Goal: Task Accomplishment & Management: Manage account settings

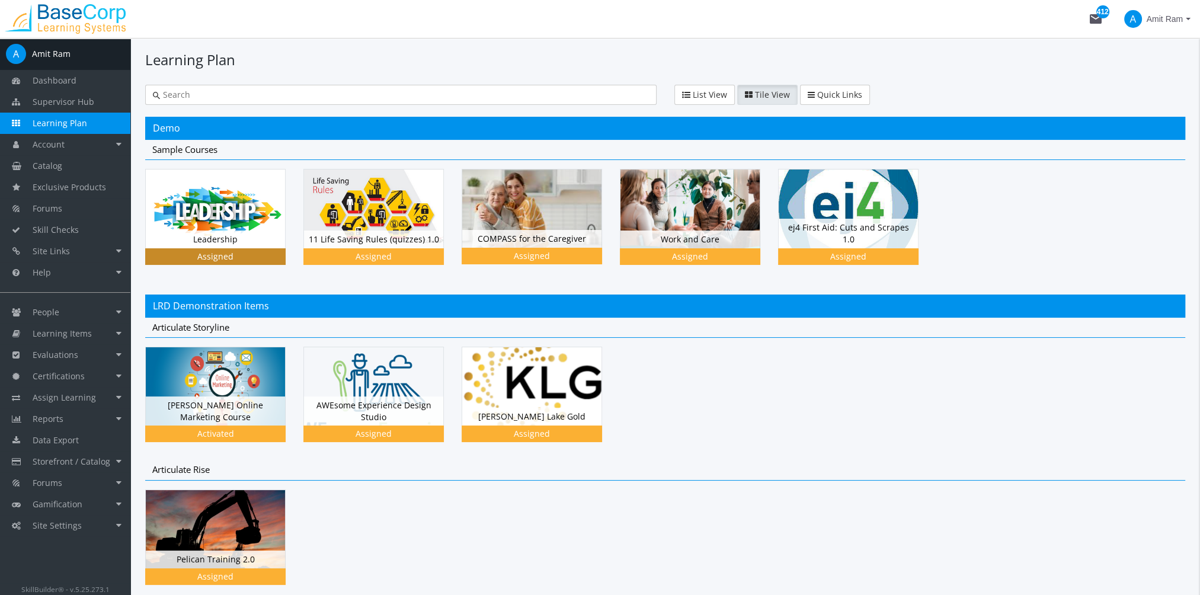
click at [232, 203] on img at bounding box center [215, 208] width 139 height 78
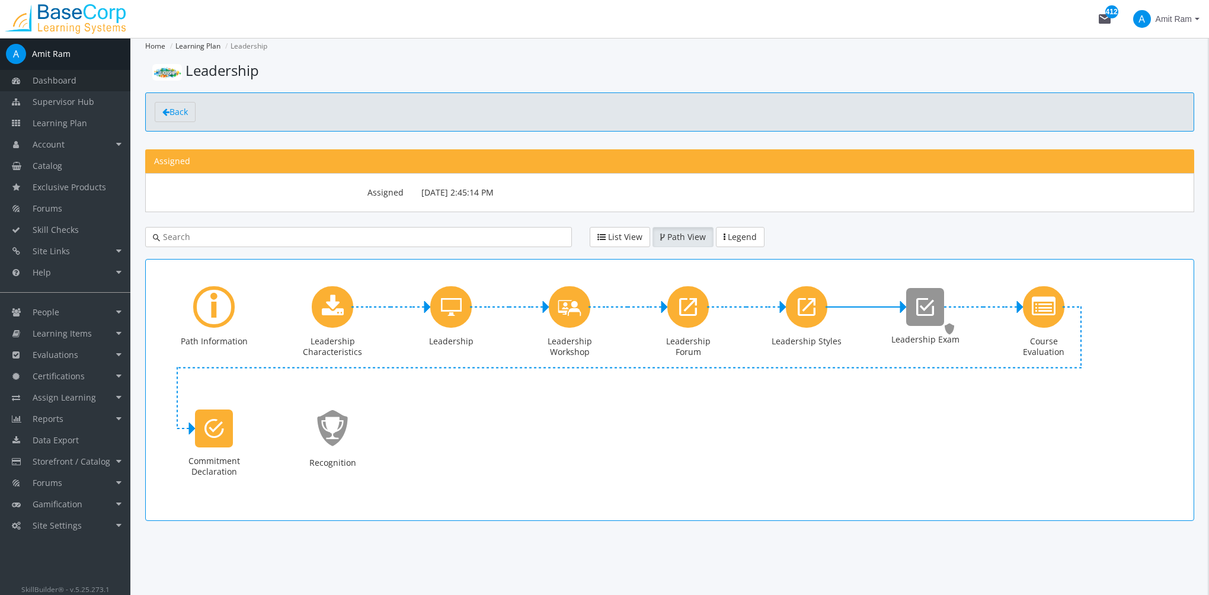
click at [84, 80] on link "Dashboard" at bounding box center [65, 80] width 130 height 21
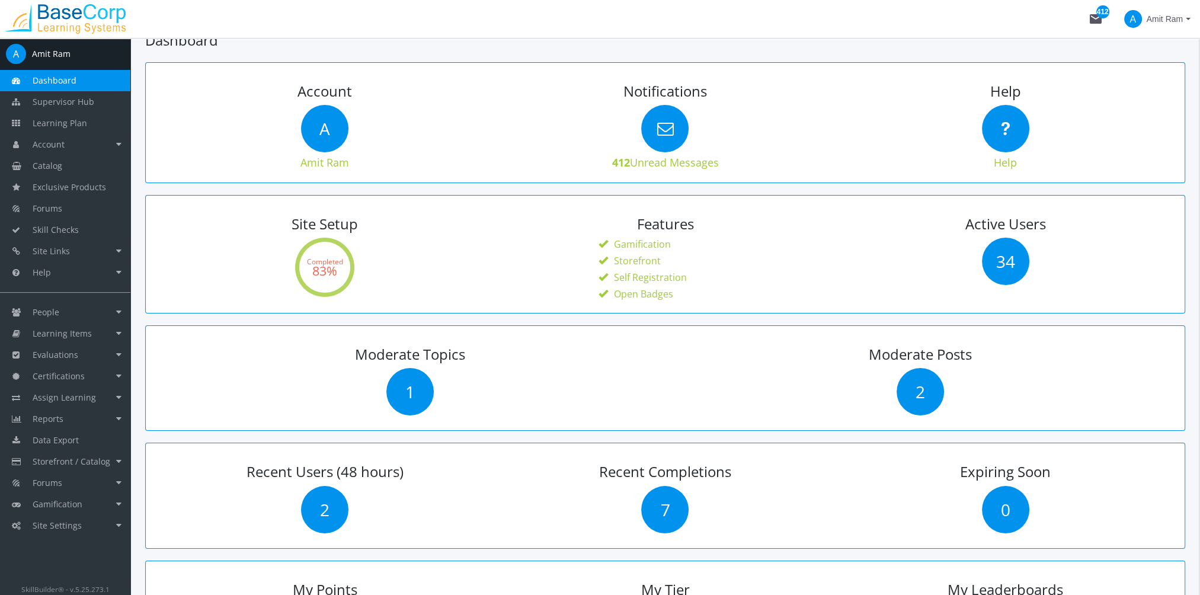
scroll to position [59, 0]
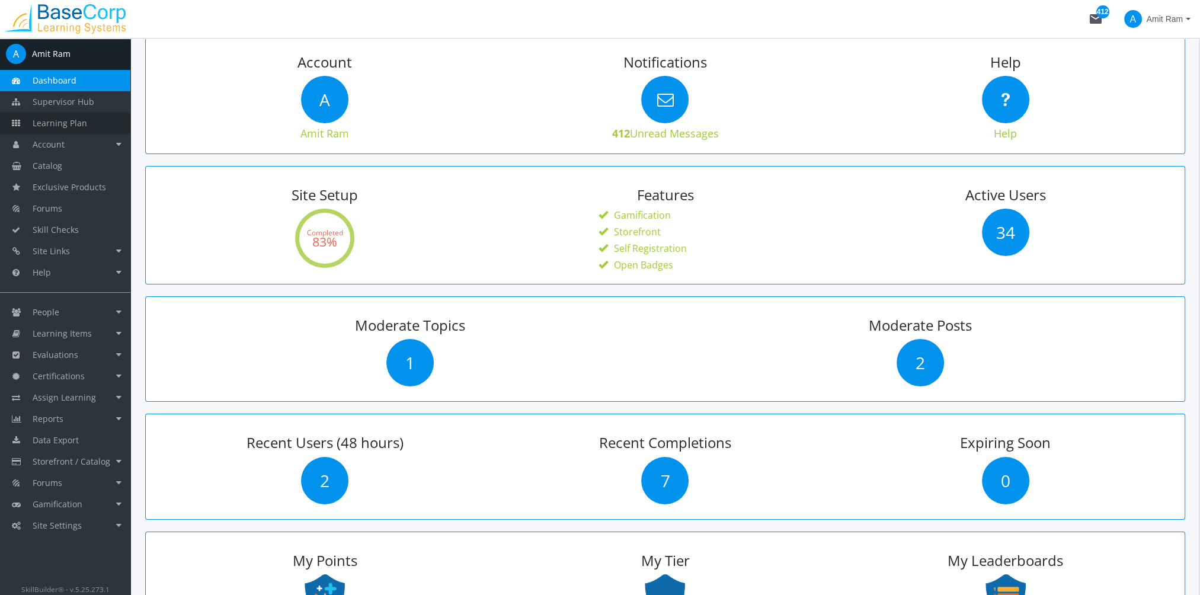
click at [91, 128] on link "Learning Plan" at bounding box center [65, 123] width 130 height 21
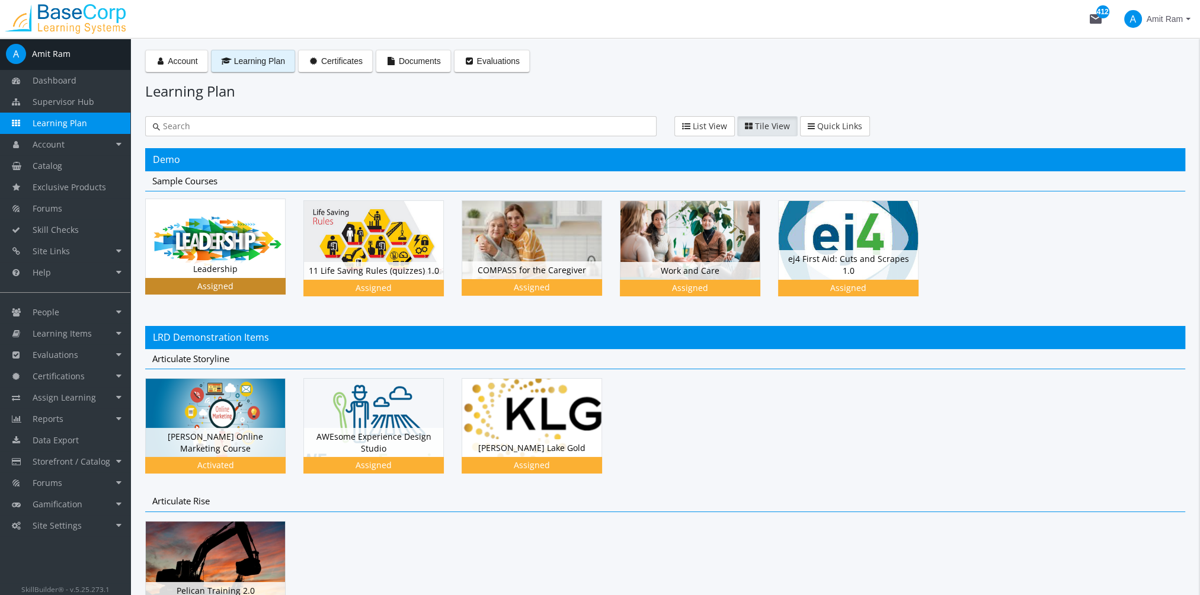
click at [223, 228] on img at bounding box center [215, 238] width 139 height 78
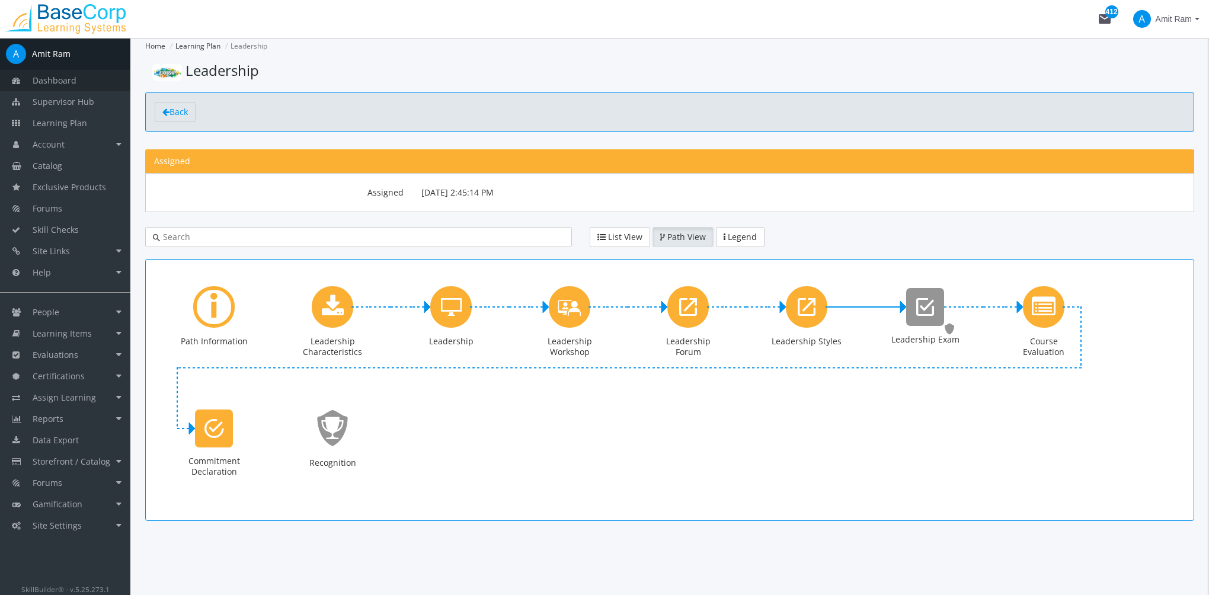
click at [111, 82] on link "Dashboard" at bounding box center [65, 80] width 130 height 21
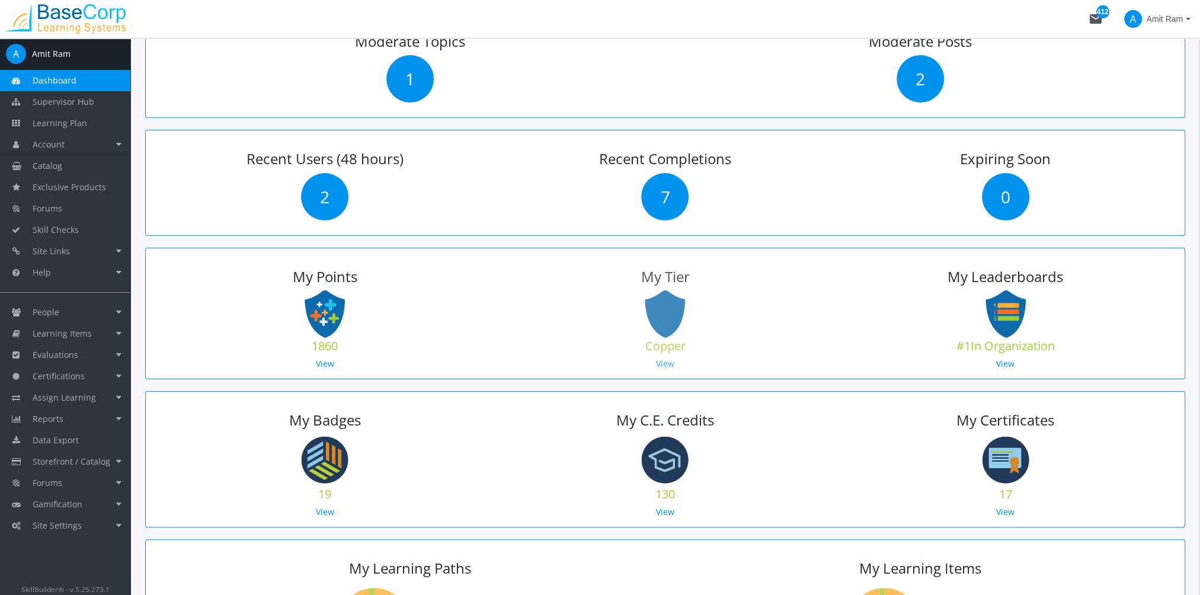
scroll to position [355, 0]
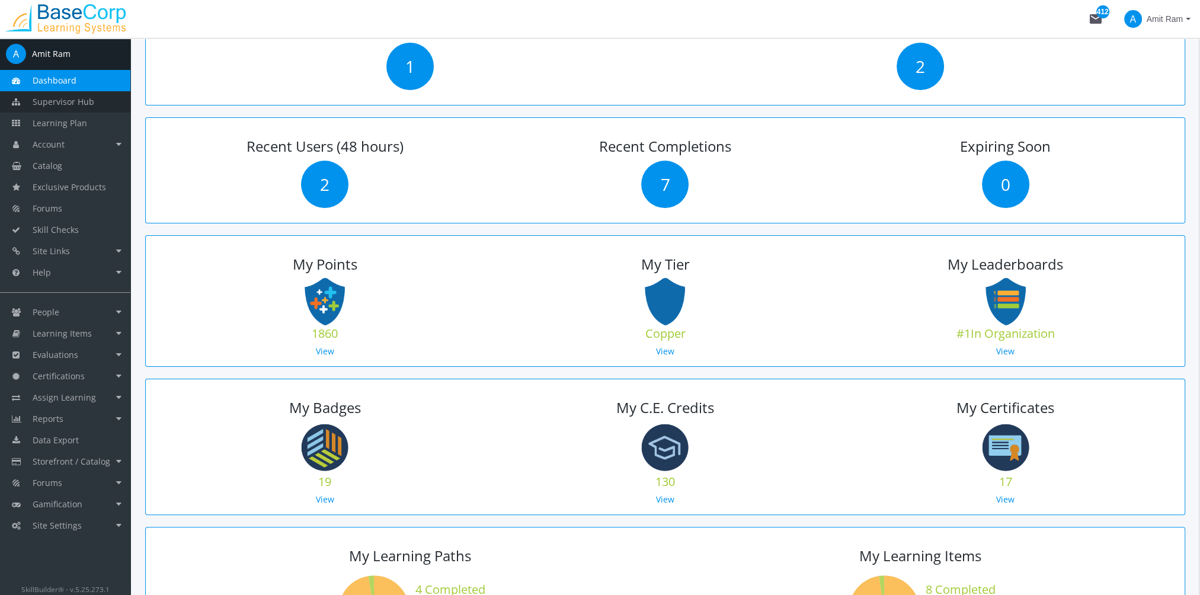
click at [76, 103] on span "Supervisor Hub" at bounding box center [64, 101] width 62 height 11
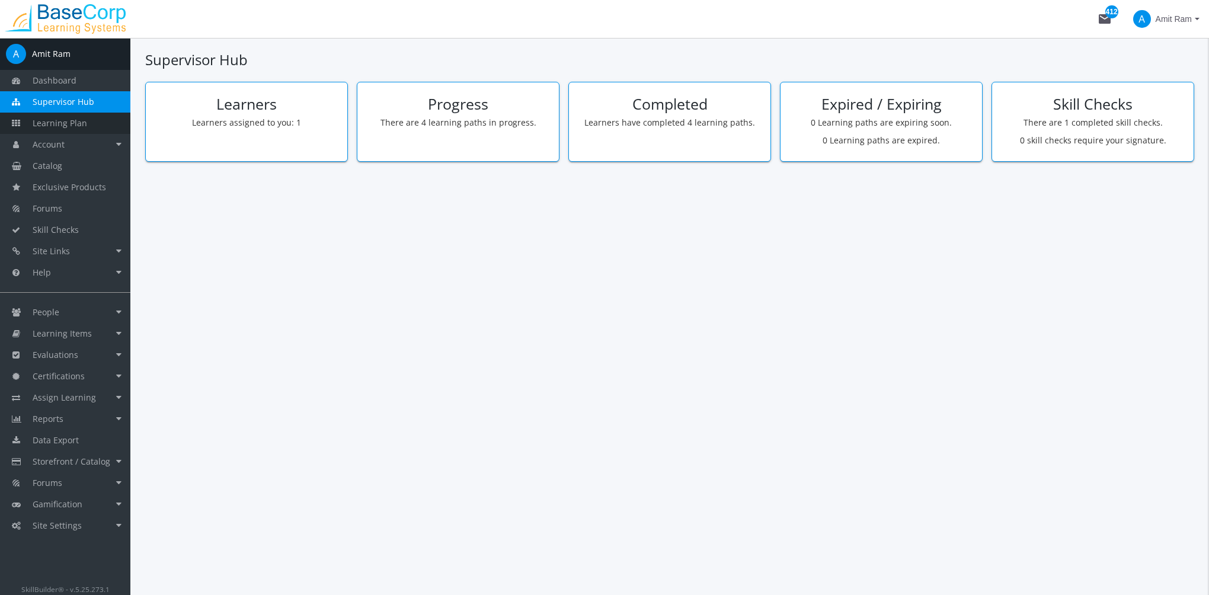
click at [75, 128] on span "Learning Plan" at bounding box center [60, 122] width 55 height 11
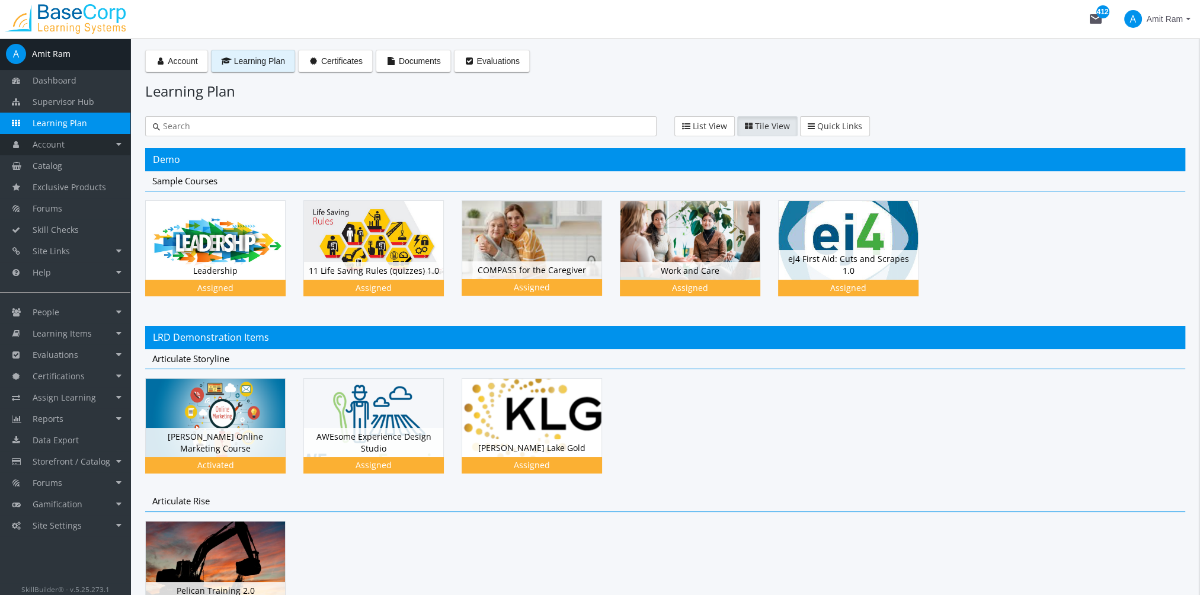
click at [81, 147] on link "Account" at bounding box center [65, 144] width 130 height 21
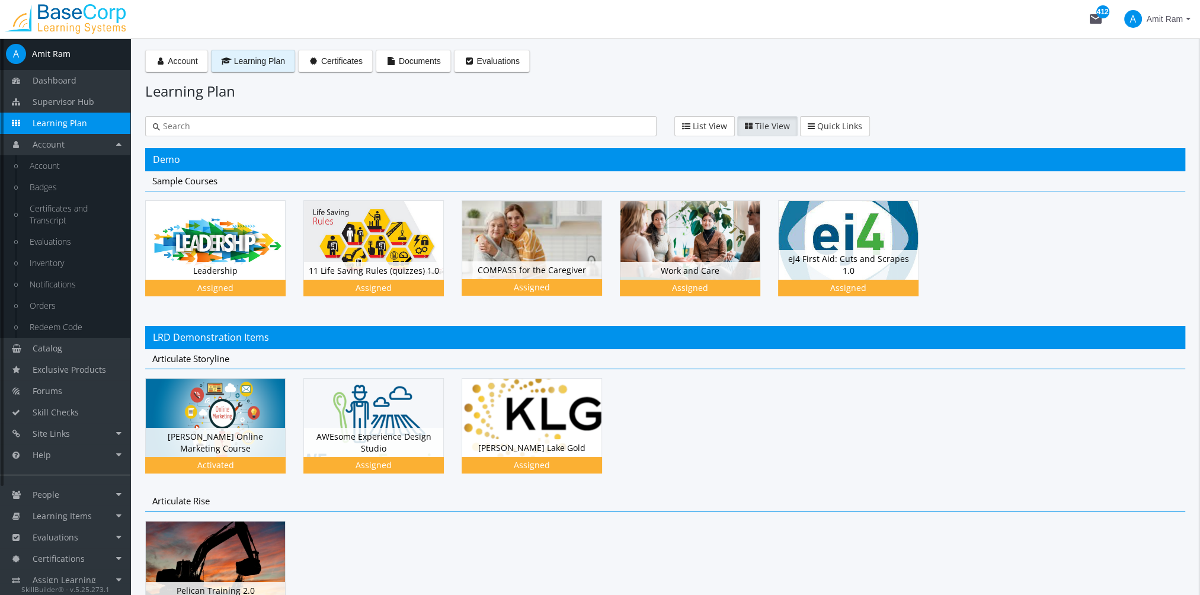
scroll to position [135, 0]
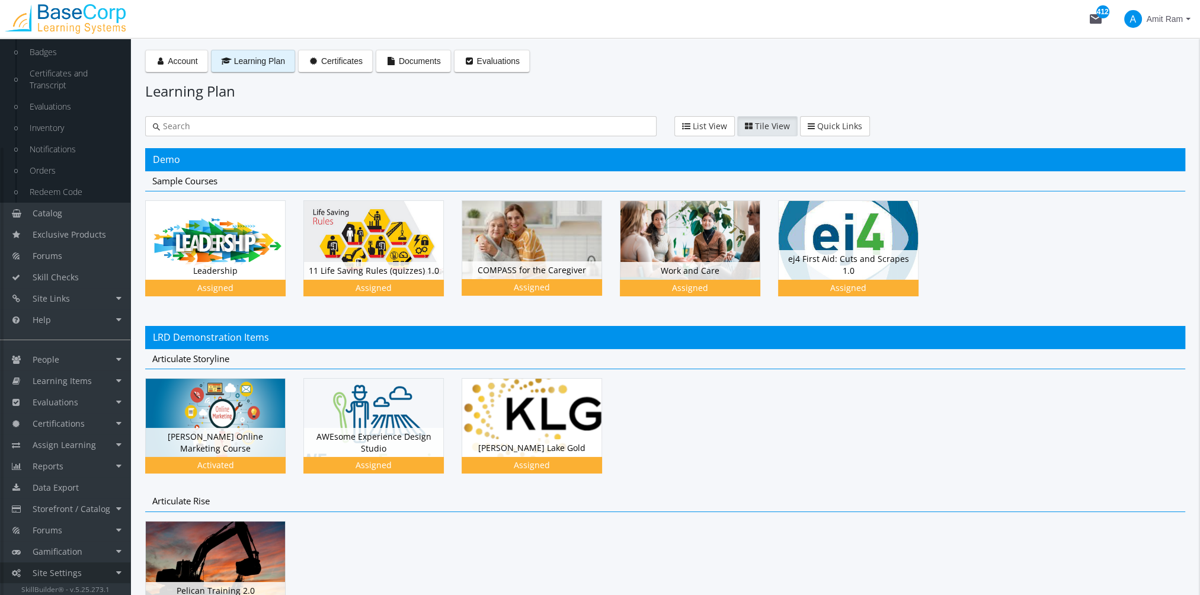
click at [82, 573] on link "Site Settings" at bounding box center [65, 572] width 130 height 21
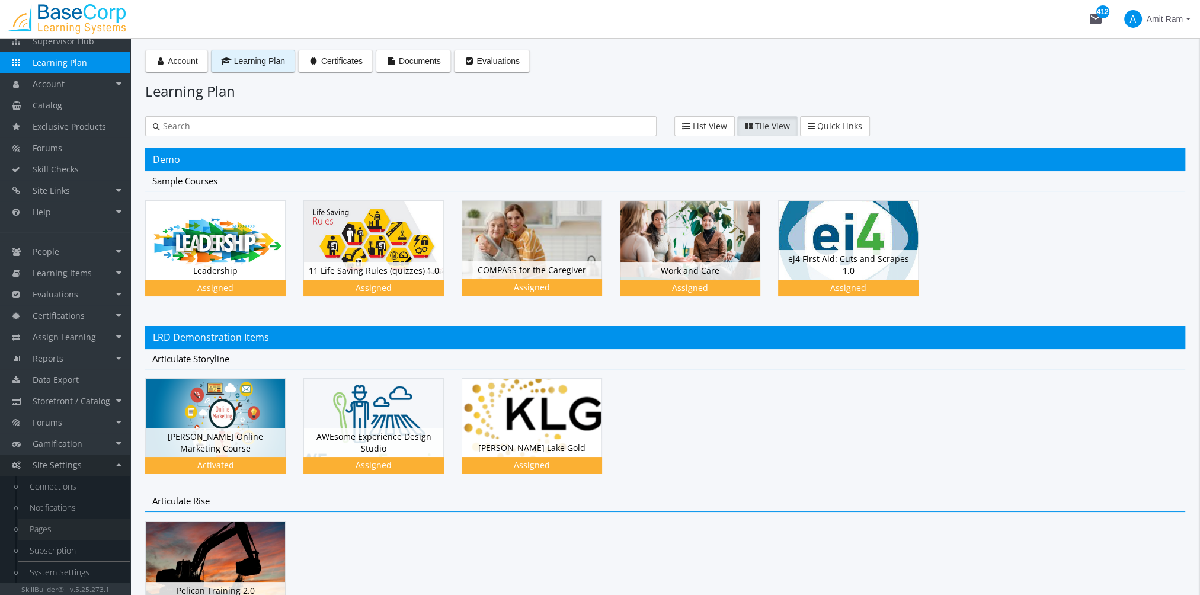
scroll to position [60, 0]
click at [76, 574] on link "System Settings" at bounding box center [74, 572] width 113 height 21
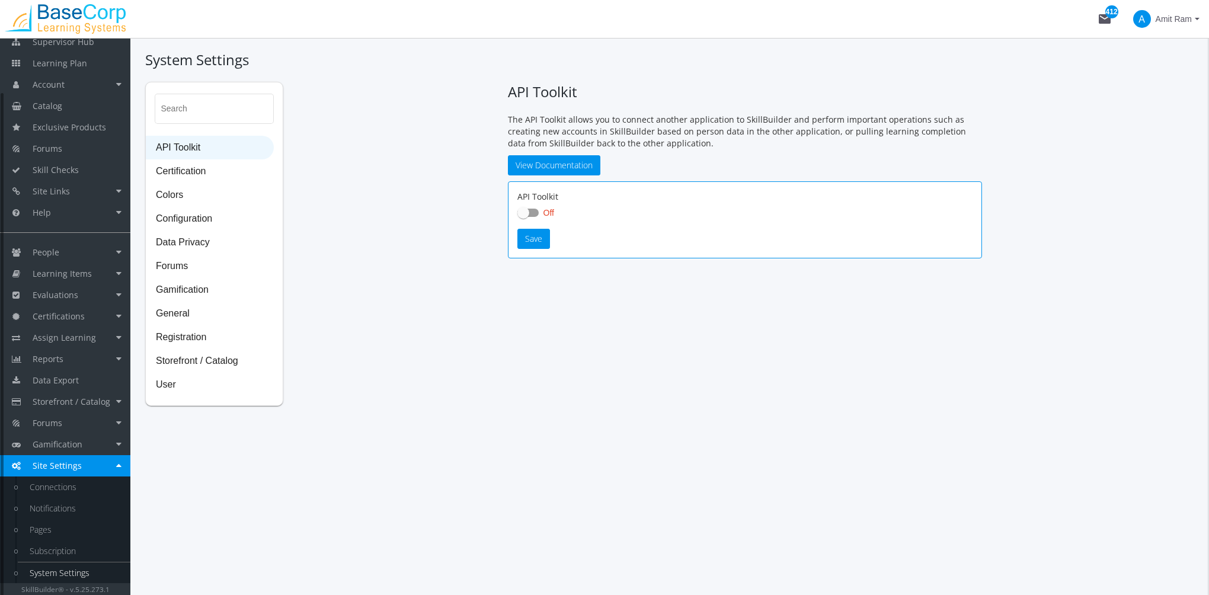
checkbox input "true"
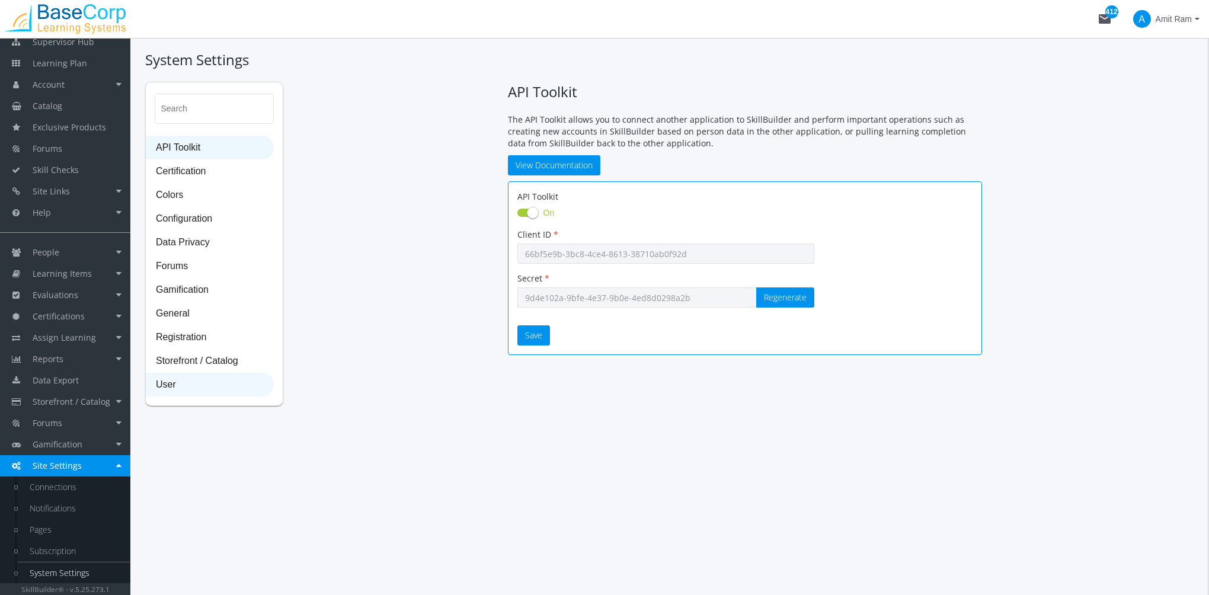
click at [185, 390] on span "User" at bounding box center [209, 385] width 127 height 24
select select "2: 3"
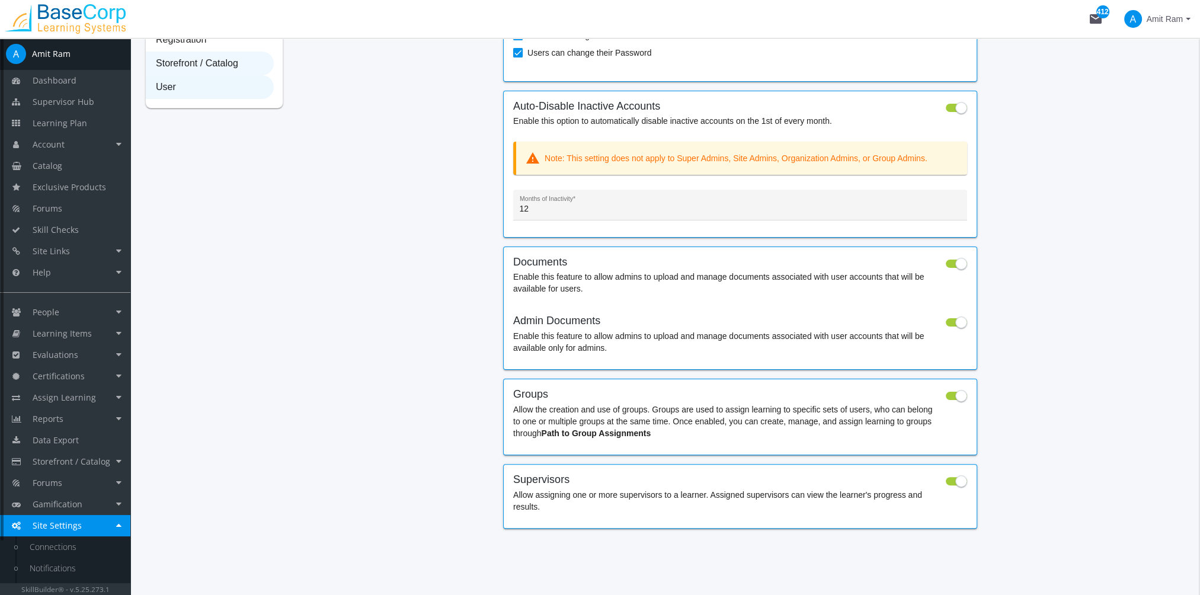
click at [201, 59] on span "Storefront / Catalog" at bounding box center [209, 64] width 127 height 24
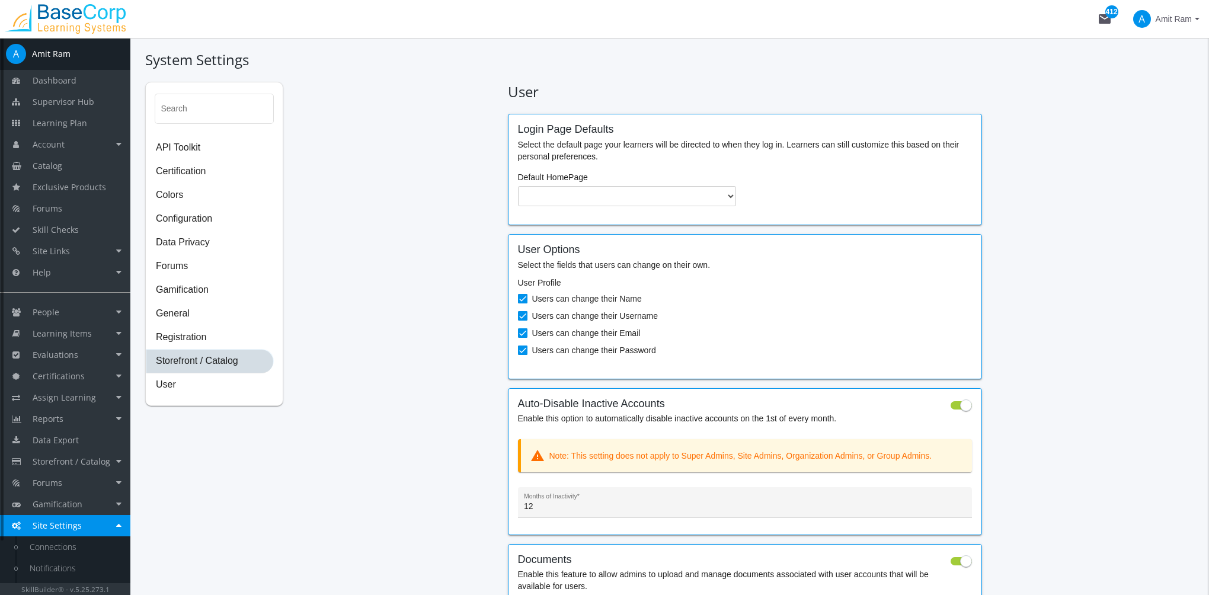
select select "23: USD"
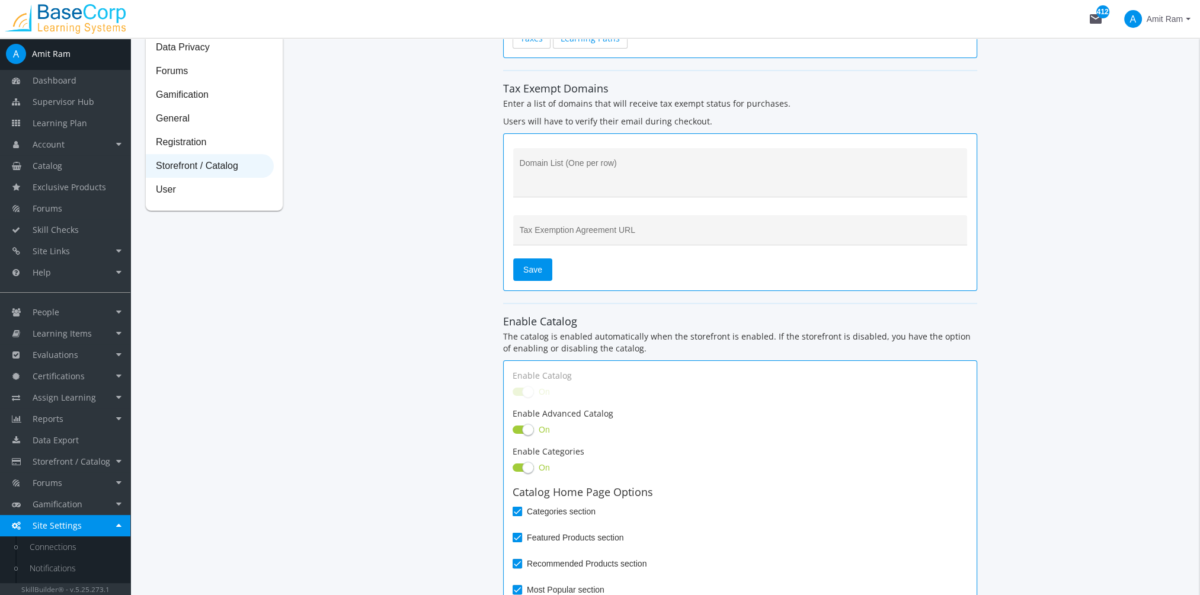
scroll to position [136, 0]
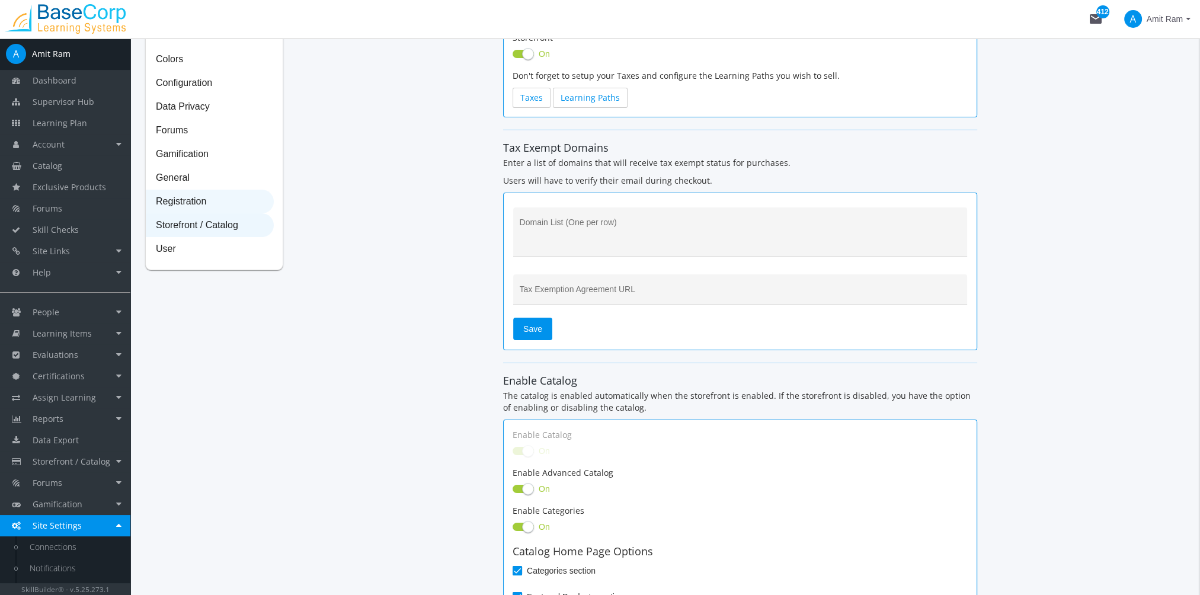
click at [196, 198] on span "Registration" at bounding box center [209, 202] width 127 height 24
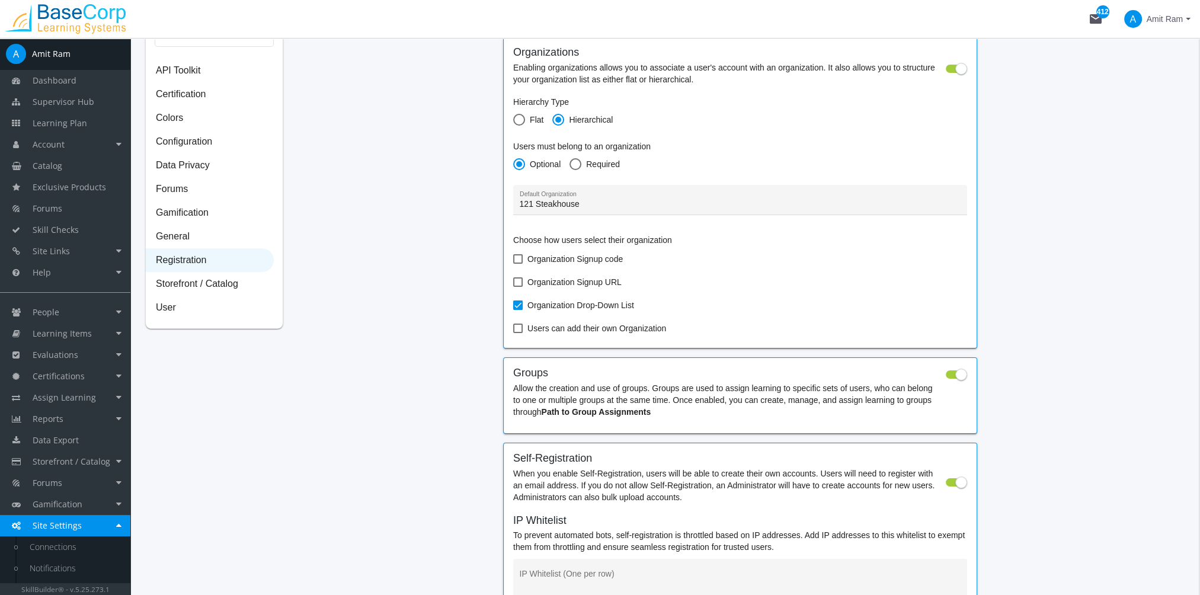
scroll to position [0, 0]
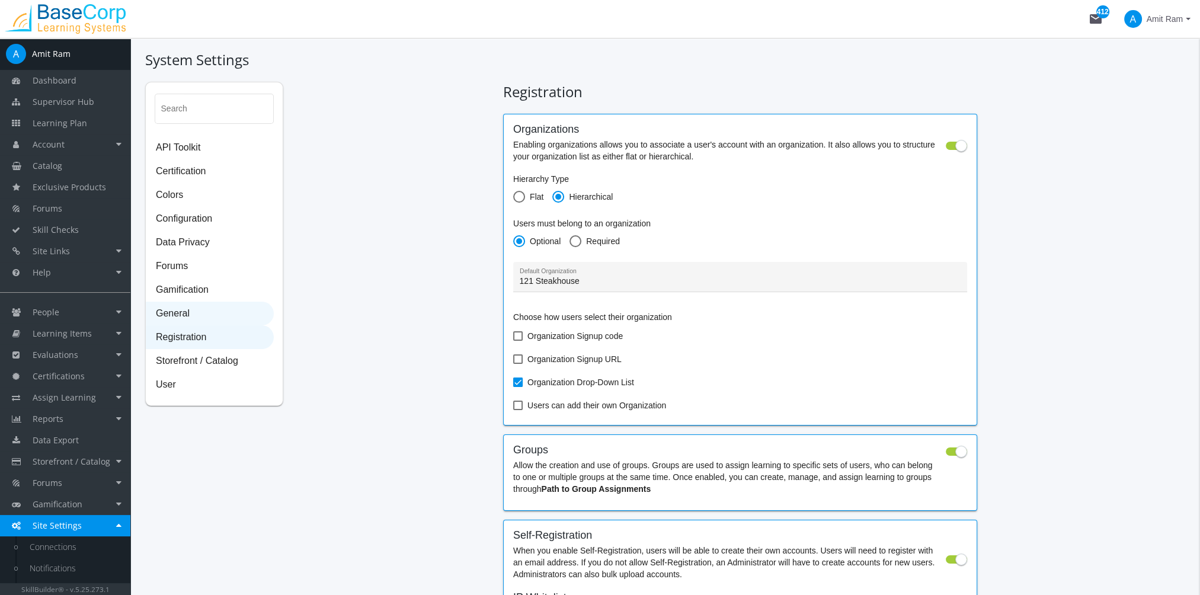
click at [220, 310] on span "General" at bounding box center [209, 314] width 127 height 24
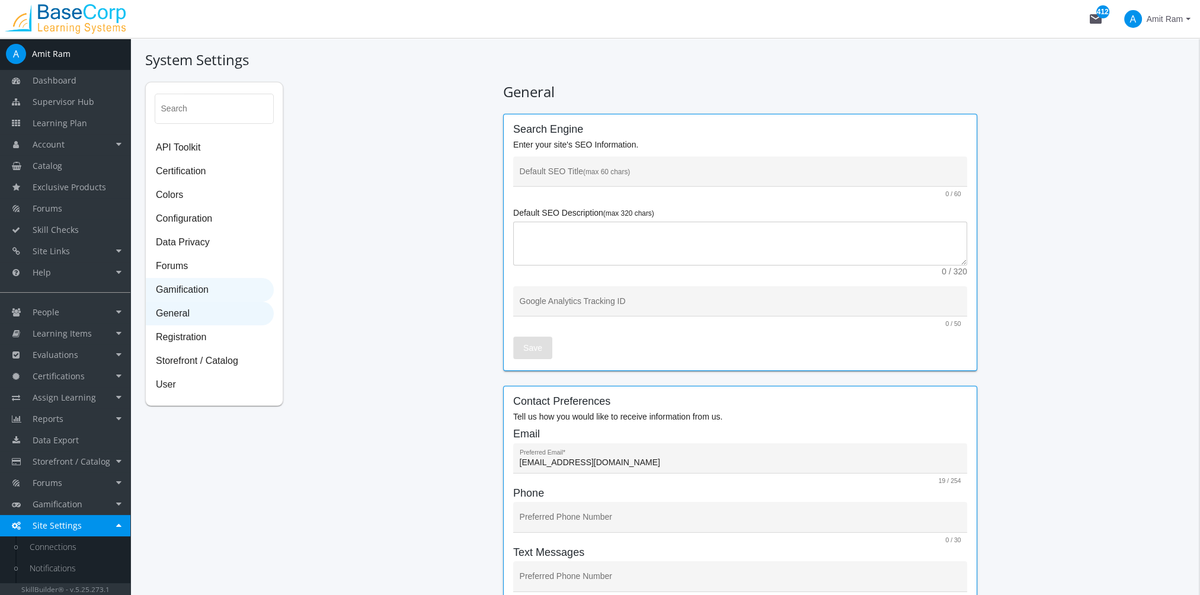
click at [222, 292] on span "Gamification" at bounding box center [209, 290] width 127 height 24
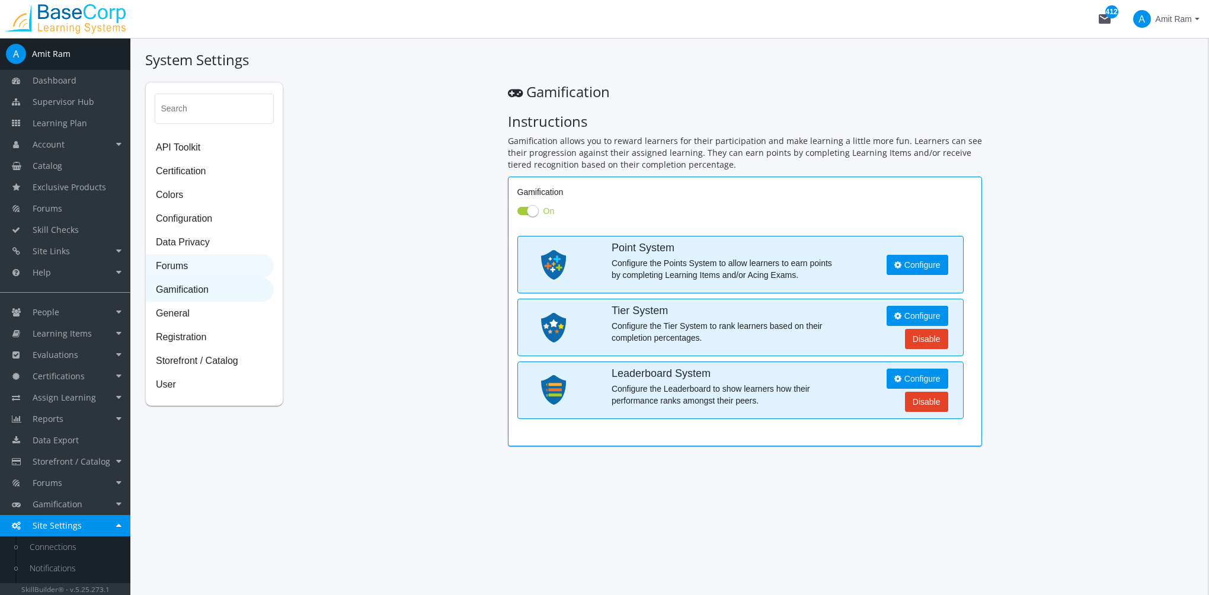
drag, startPoint x: 184, startPoint y: 264, endPoint x: 190, endPoint y: 263, distance: 6.5
click at [184, 263] on span "Forums" at bounding box center [209, 267] width 127 height 24
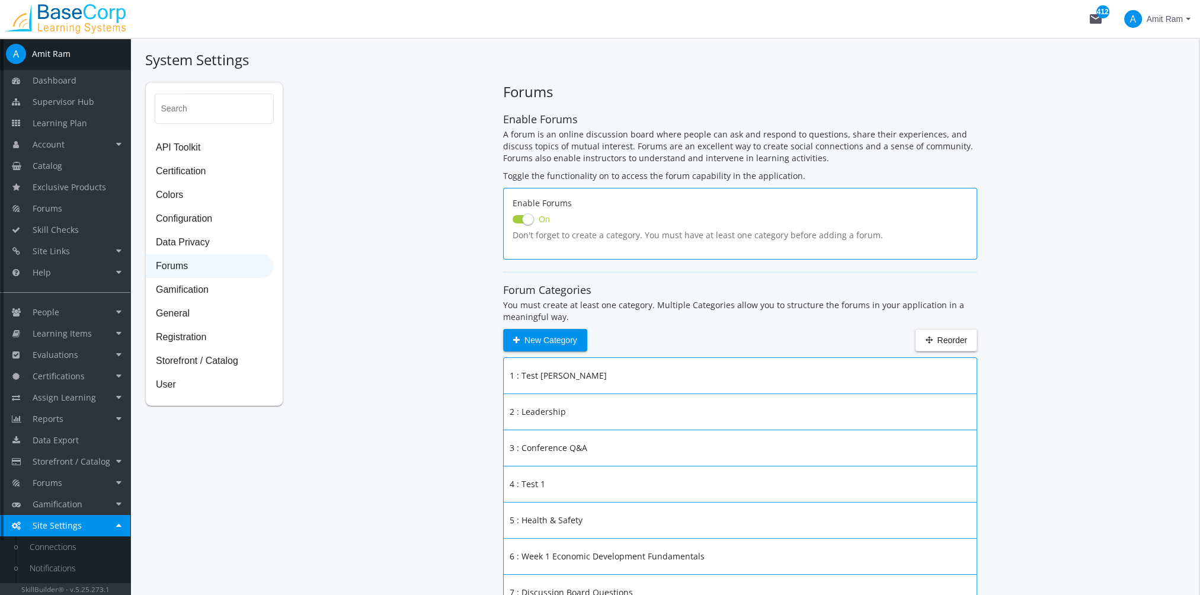
click at [180, 255] on span "Forums" at bounding box center [209, 267] width 127 height 24
click at [185, 244] on span "Data Privacy" at bounding box center [209, 243] width 127 height 24
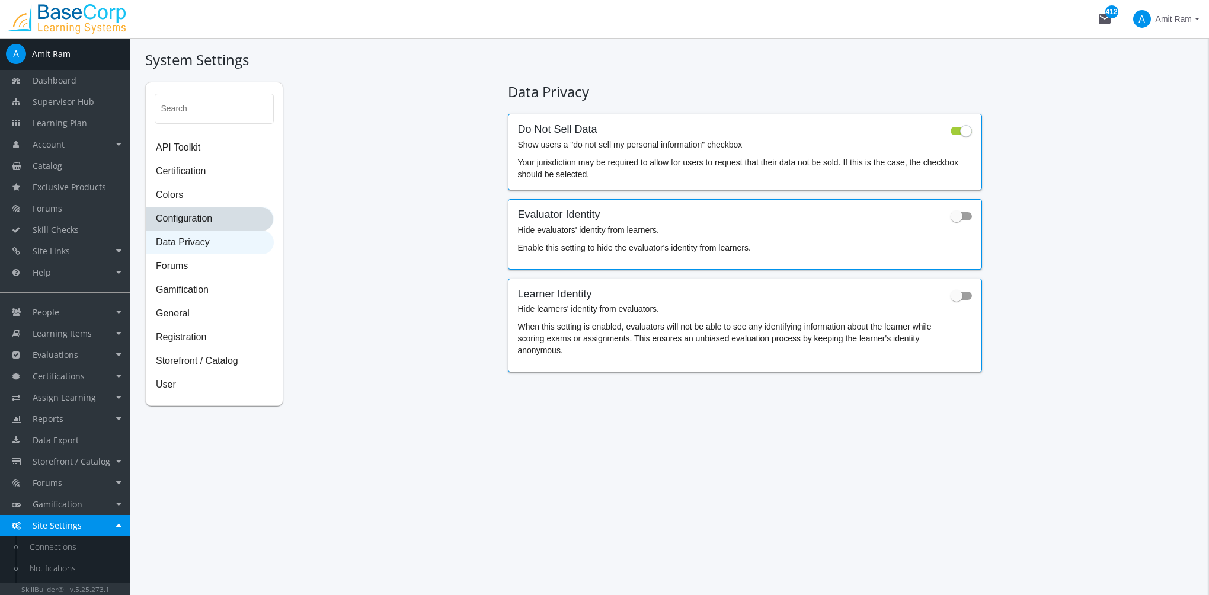
click at [232, 214] on span "Configuration" at bounding box center [209, 219] width 127 height 24
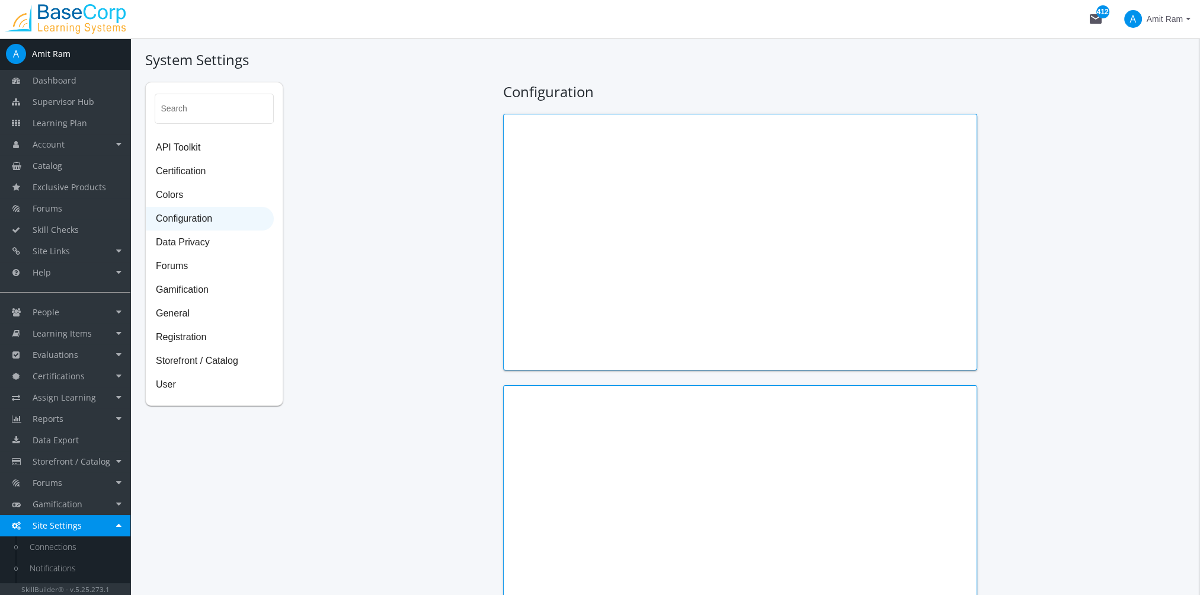
type input "[PERSON_NAME]"
type input "President"
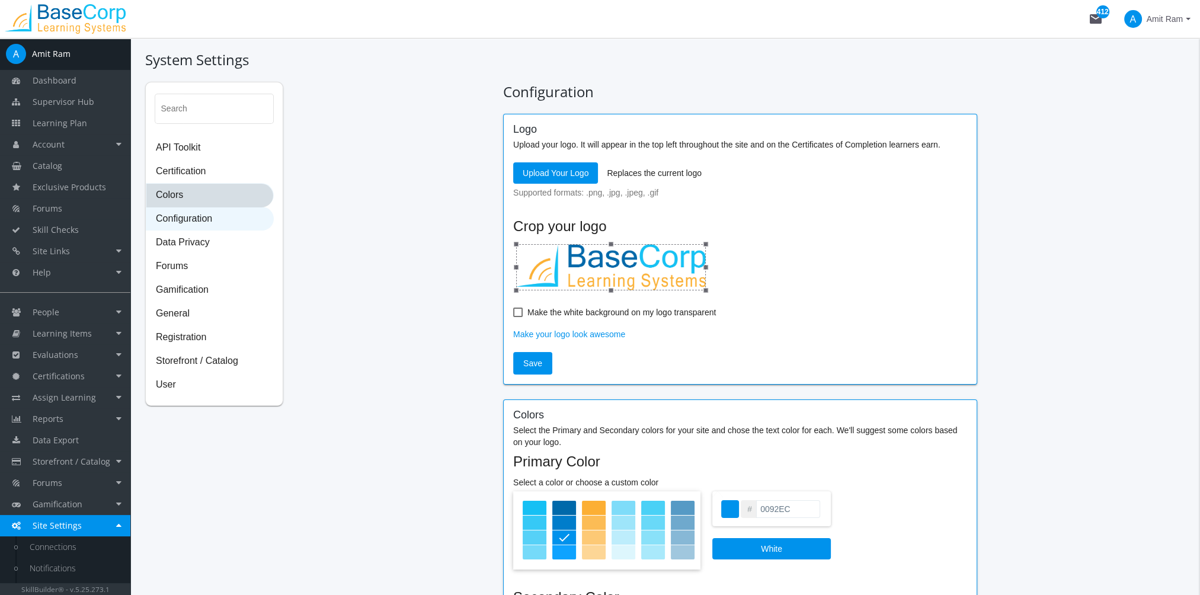
click at [209, 195] on span "Colors" at bounding box center [209, 196] width 127 height 24
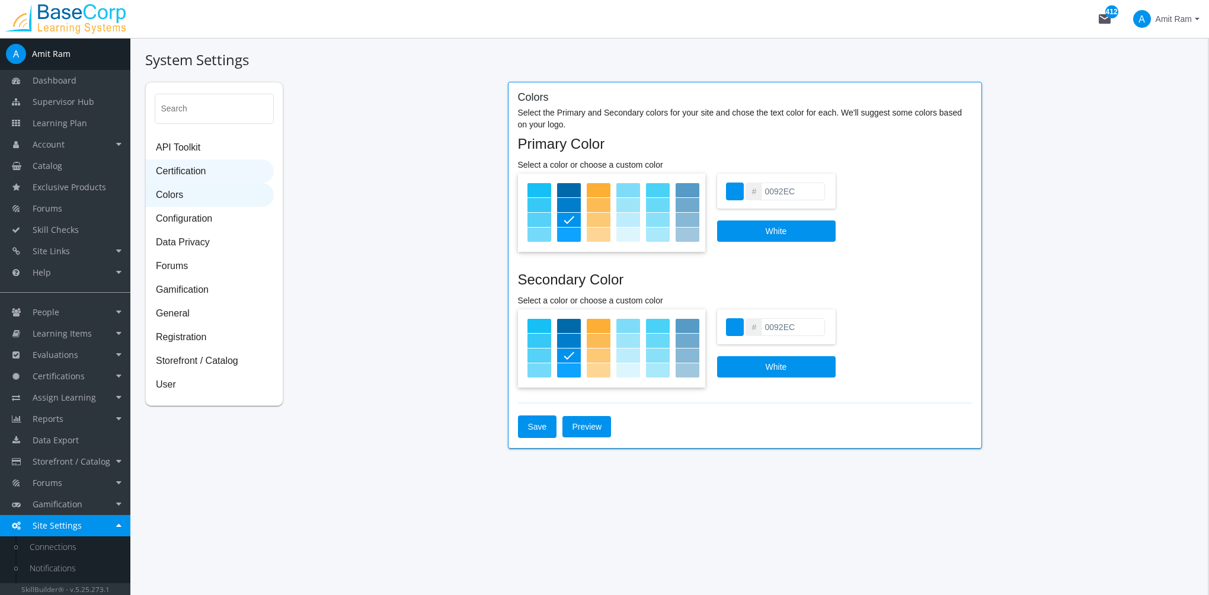
click at [185, 172] on span "Certification" at bounding box center [209, 172] width 127 height 24
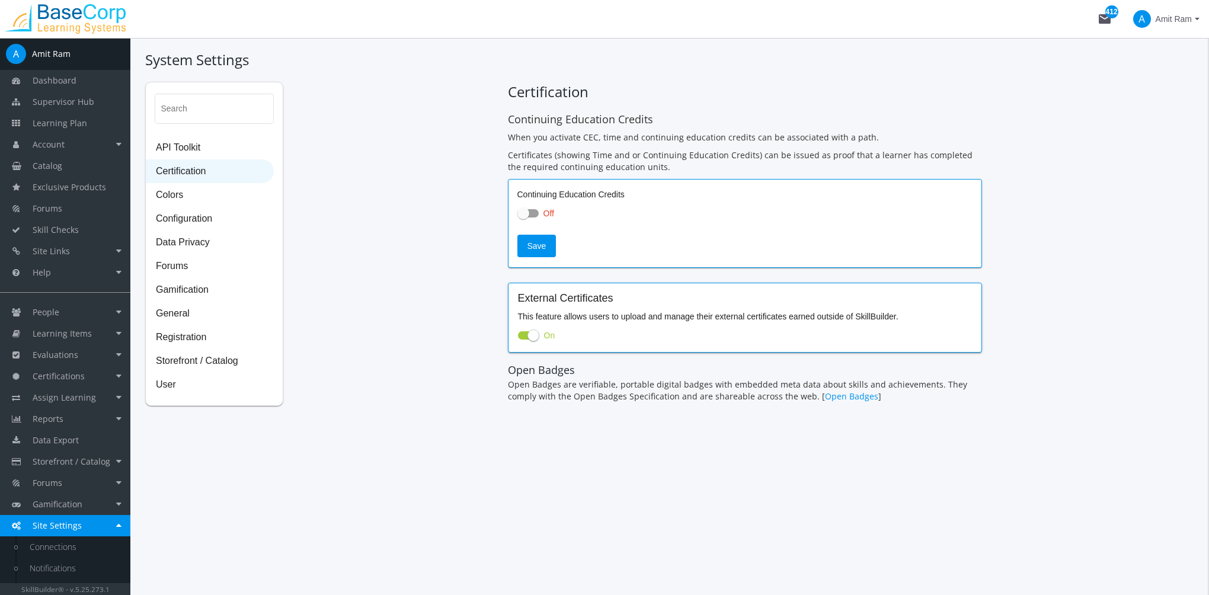
checkbox input "true"
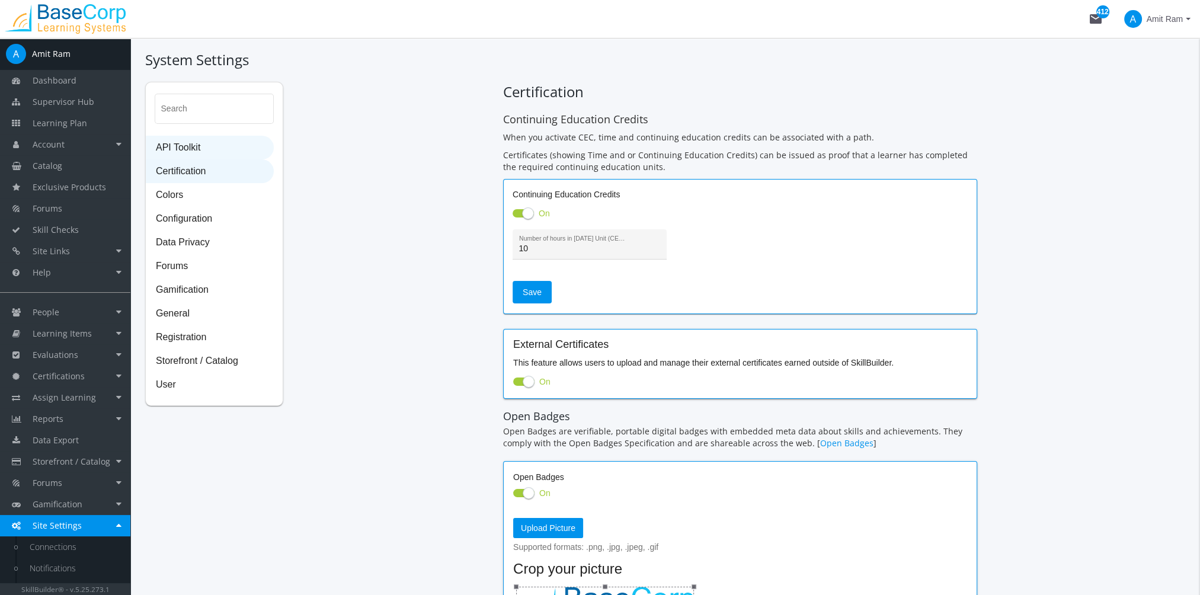
click at [204, 141] on span "API Toolkit" at bounding box center [209, 148] width 127 height 24
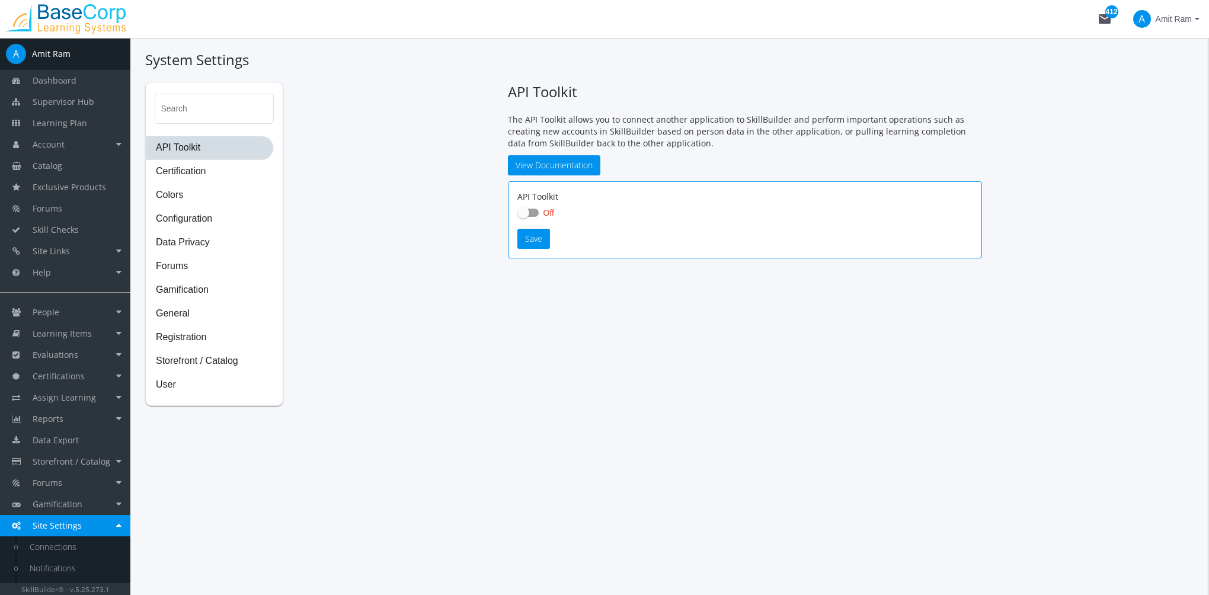
checkbox input "true"
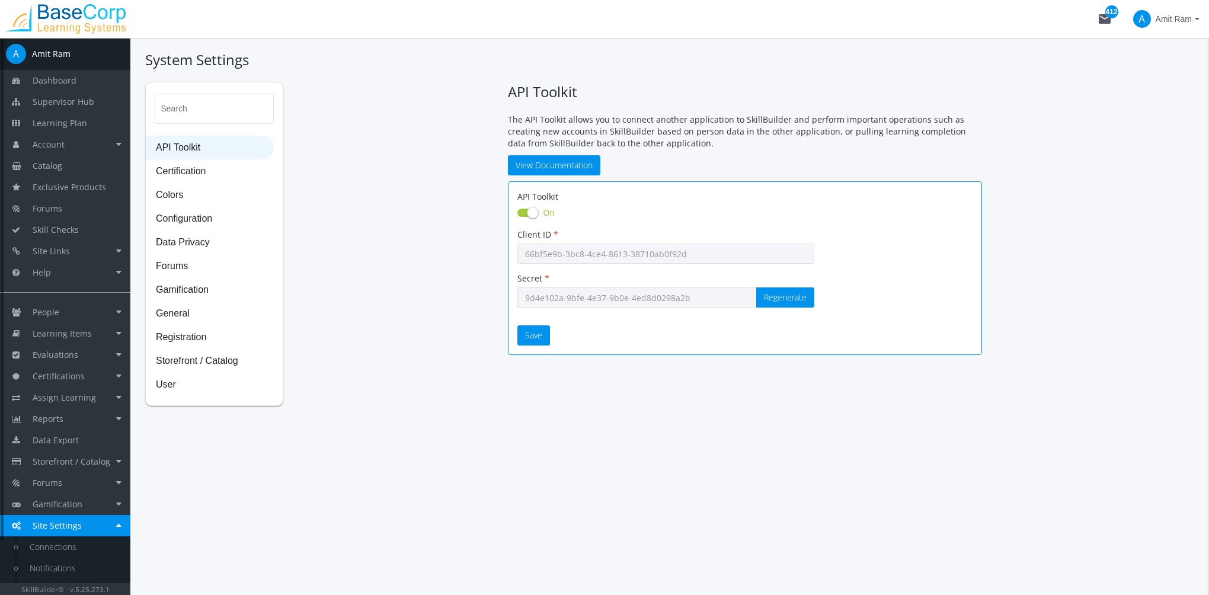
scroll to position [60, 0]
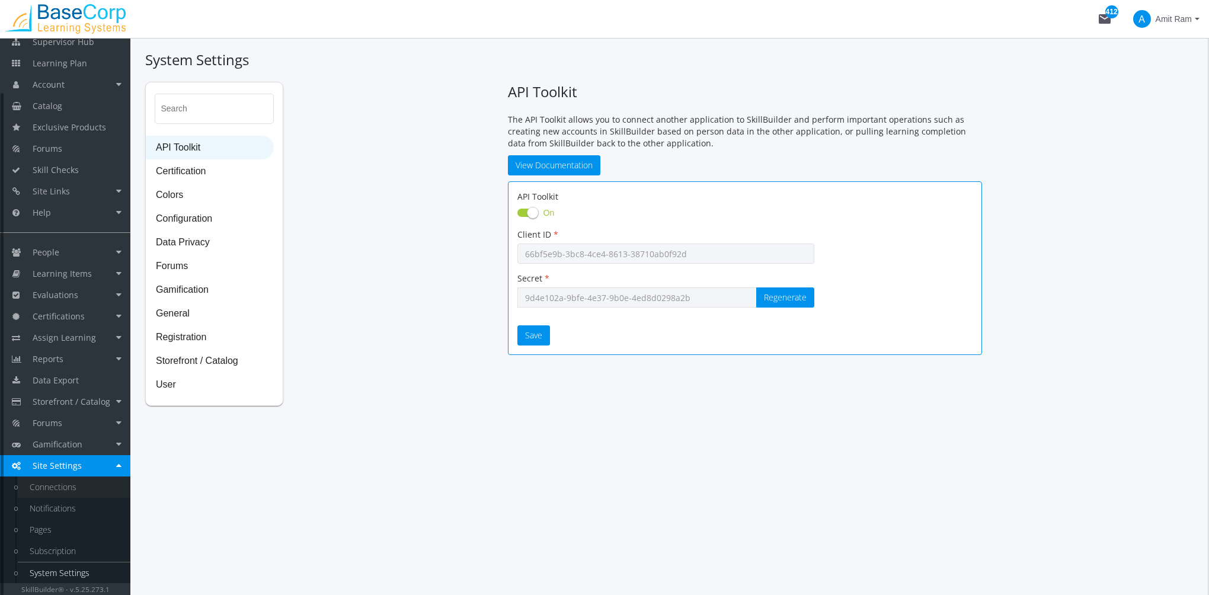
click at [75, 483] on link "Connections" at bounding box center [74, 486] width 113 height 21
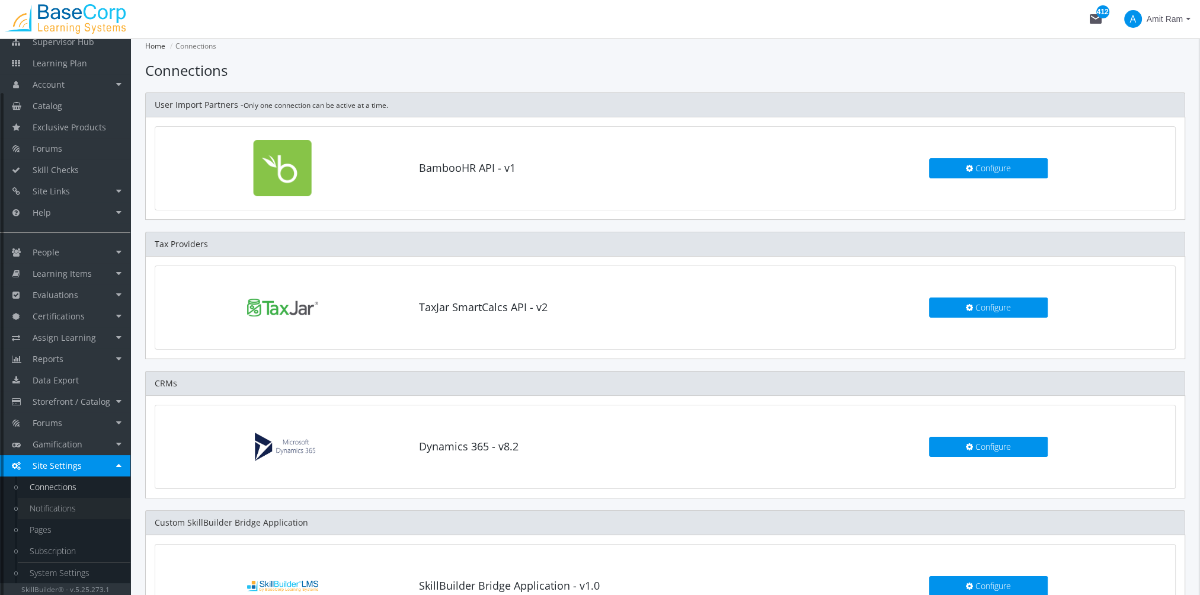
click at [57, 510] on link "Notifications" at bounding box center [74, 508] width 113 height 21
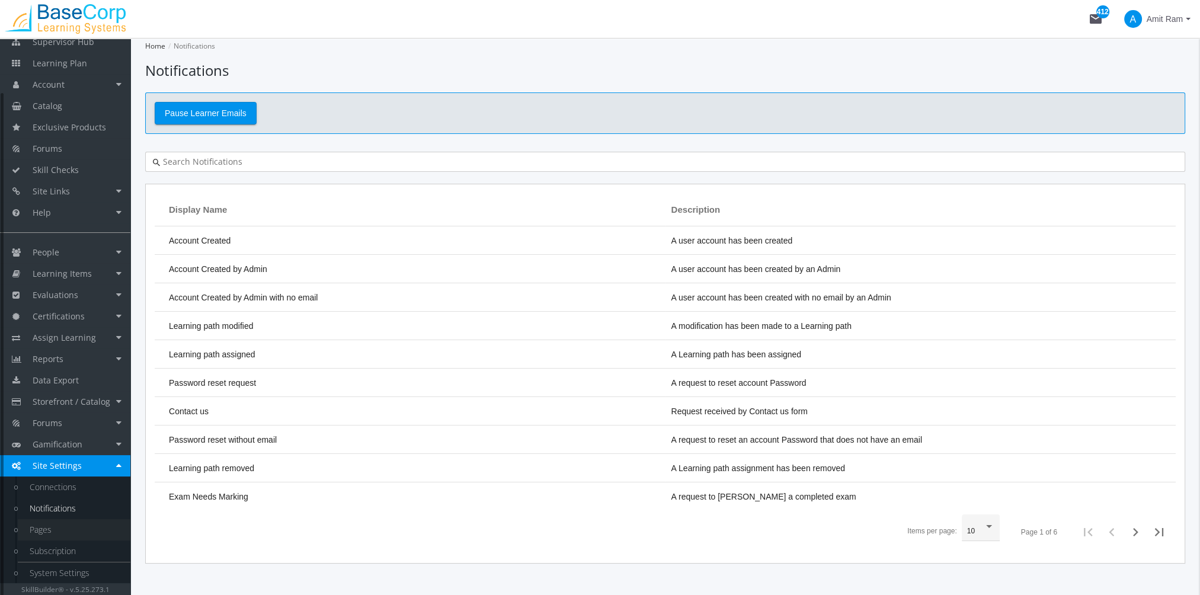
click at [55, 525] on link "Pages" at bounding box center [74, 529] width 113 height 21
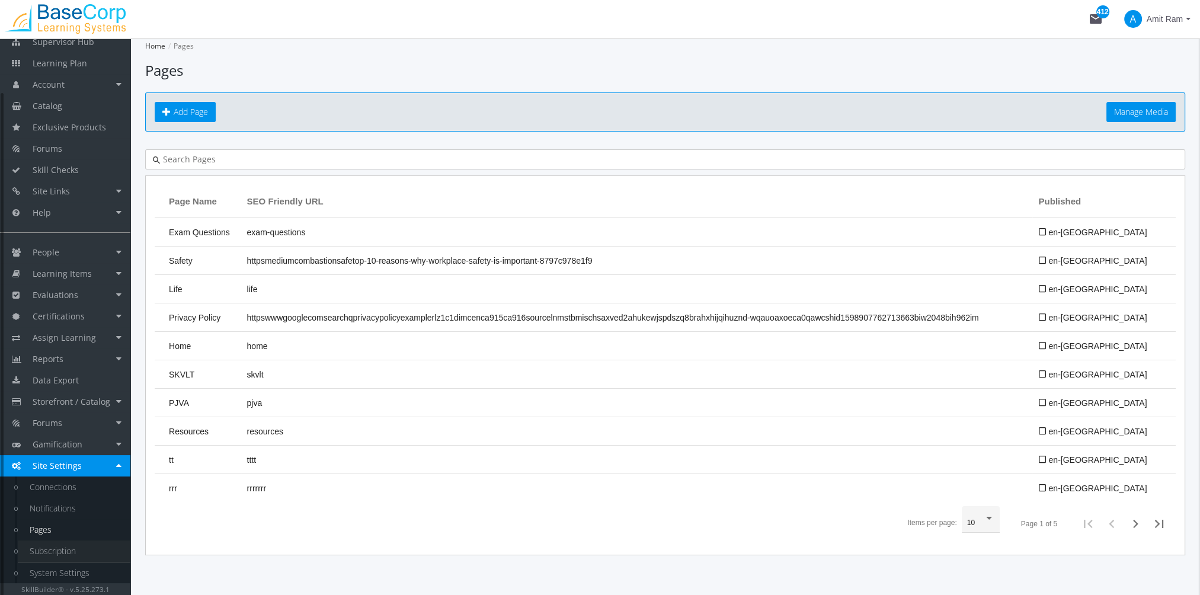
click at [55, 552] on link "Subscription" at bounding box center [74, 550] width 113 height 21
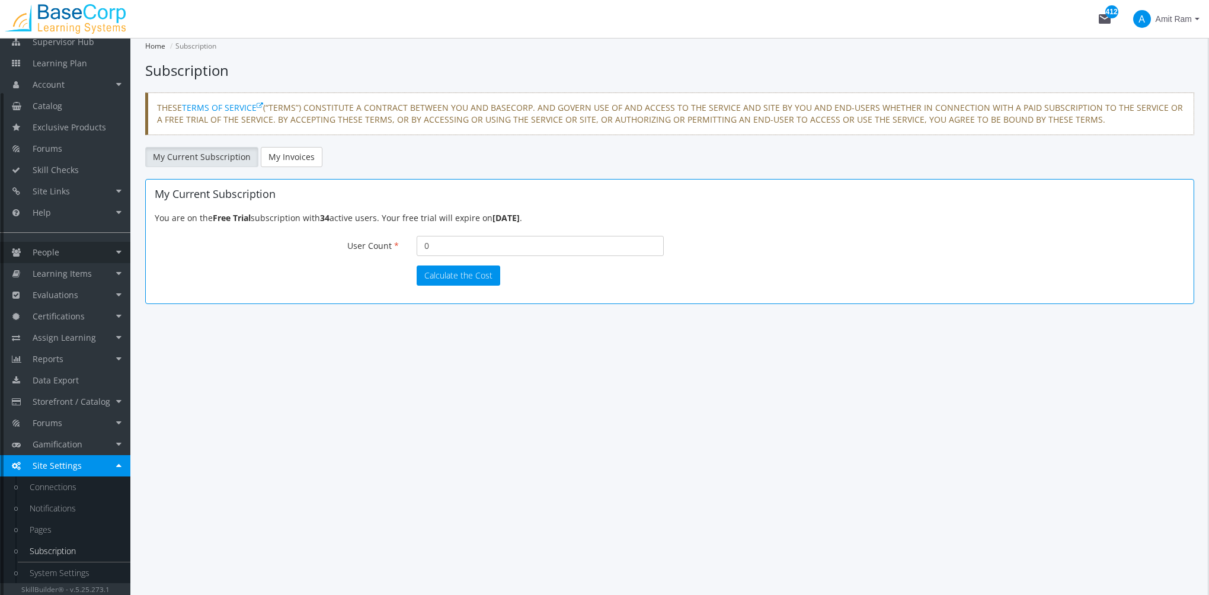
click at [58, 253] on span "People" at bounding box center [46, 251] width 27 height 11
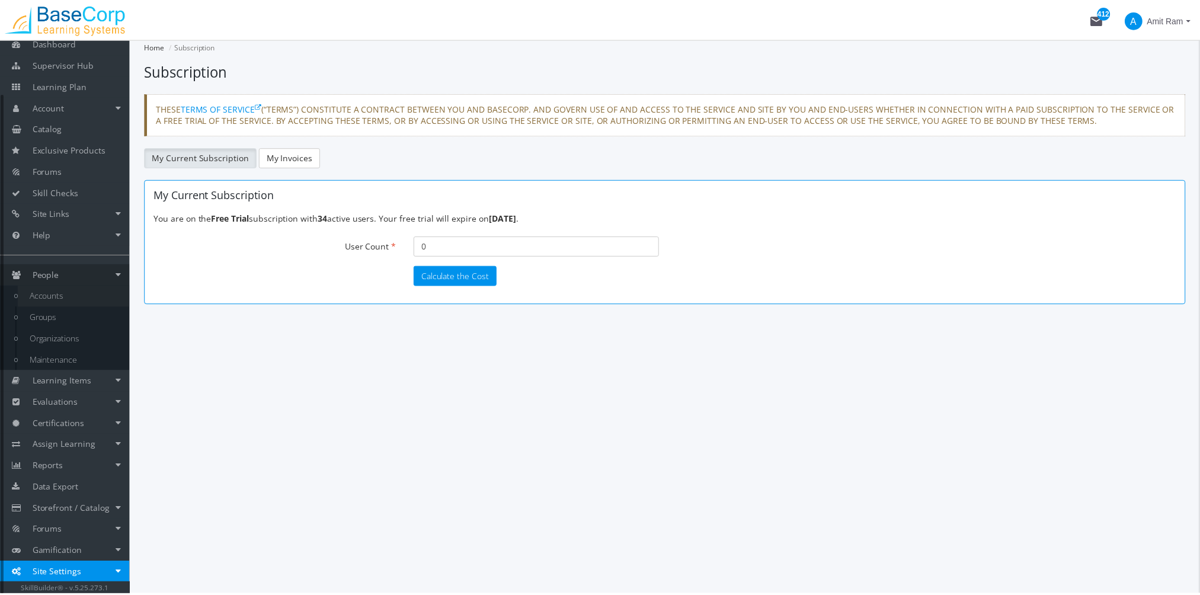
scroll to position [38, 0]
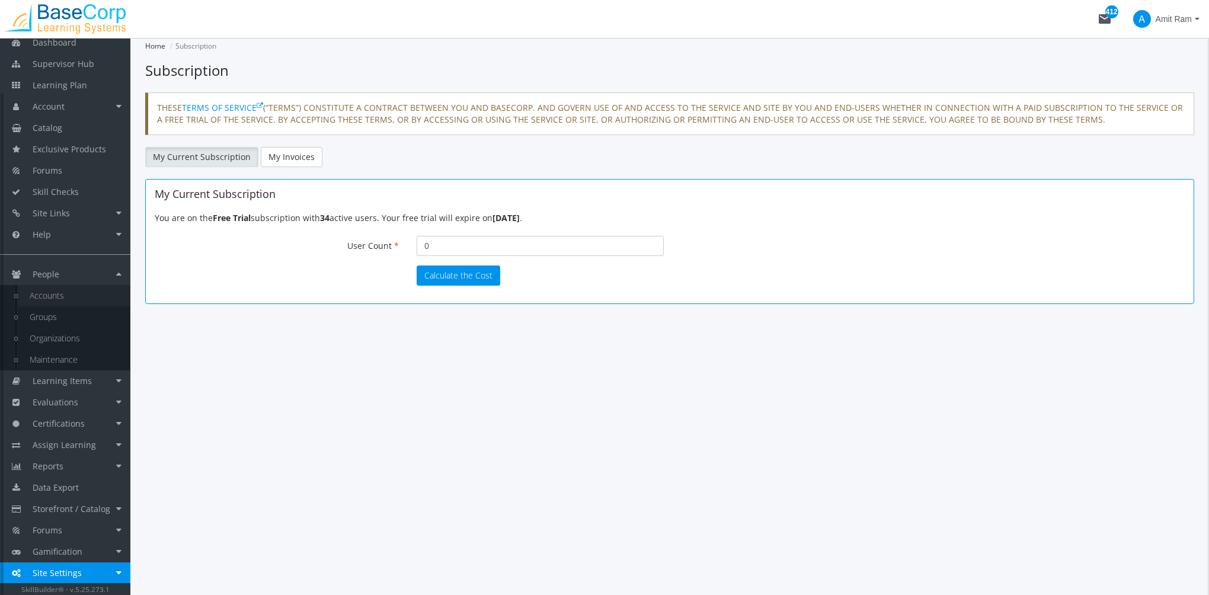
click at [66, 294] on link "Accounts" at bounding box center [74, 295] width 113 height 21
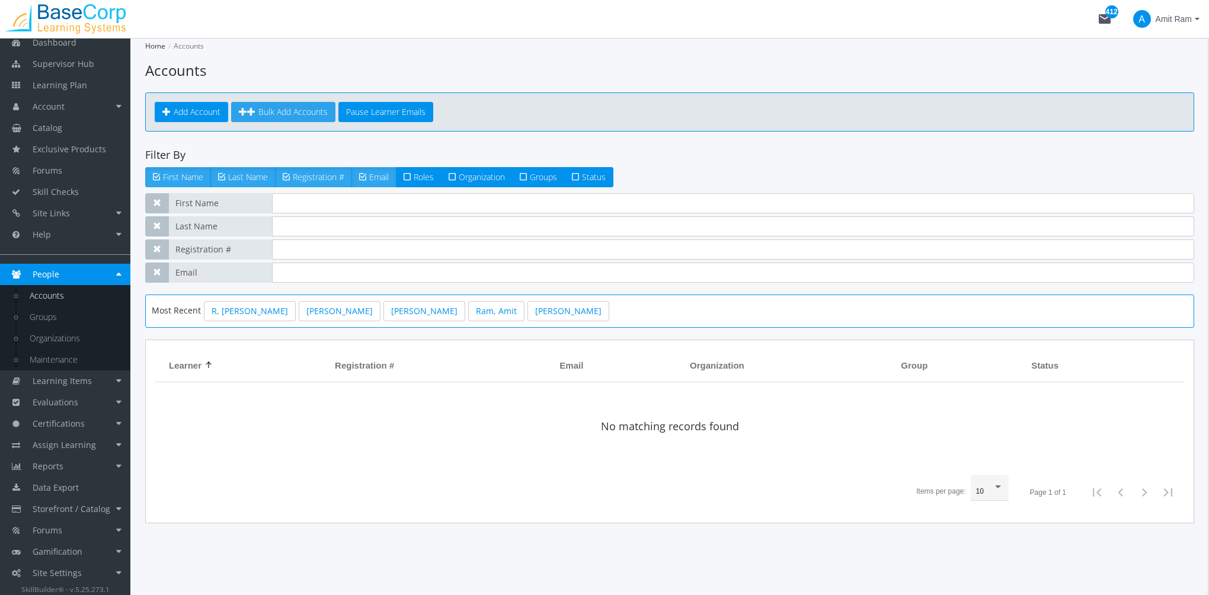
click at [301, 115] on span "Bulk Add Accounts" at bounding box center [292, 111] width 69 height 11
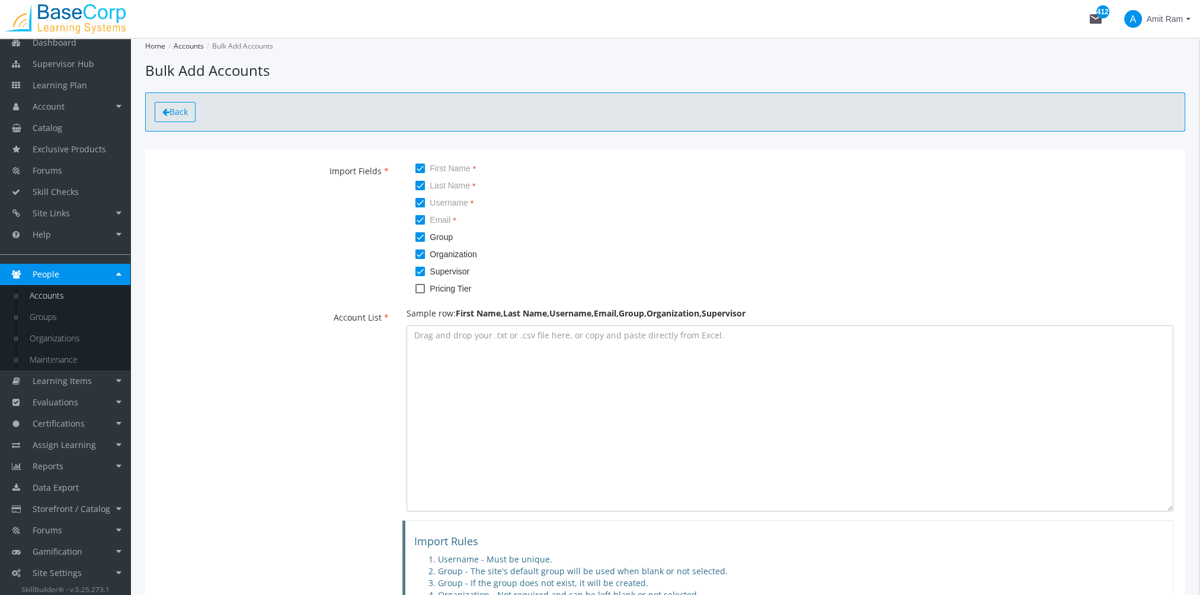
click at [179, 116] on span "Back" at bounding box center [178, 111] width 18 height 11
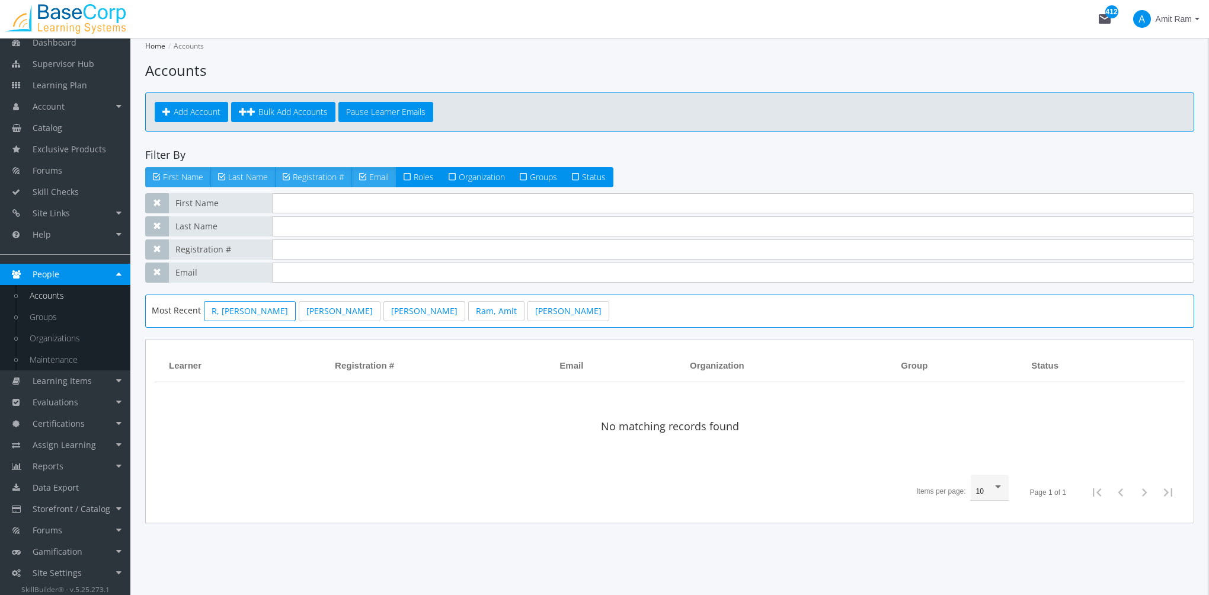
click at [238, 310] on link "R, [PERSON_NAME]" at bounding box center [250, 311] width 92 height 20
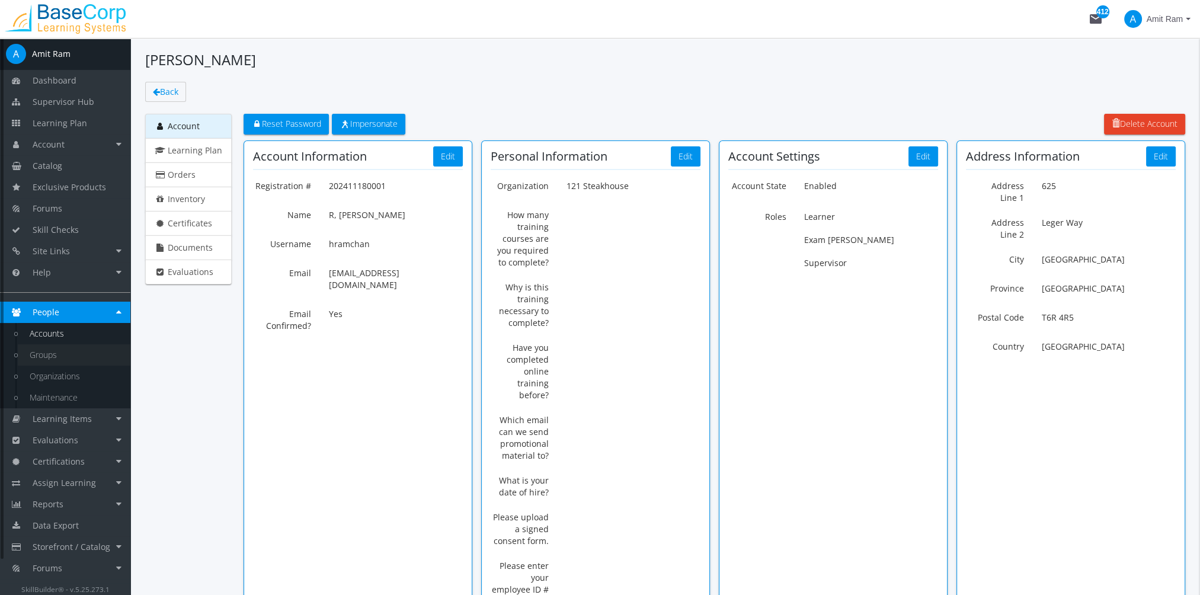
click at [73, 350] on link "Groups" at bounding box center [74, 354] width 113 height 21
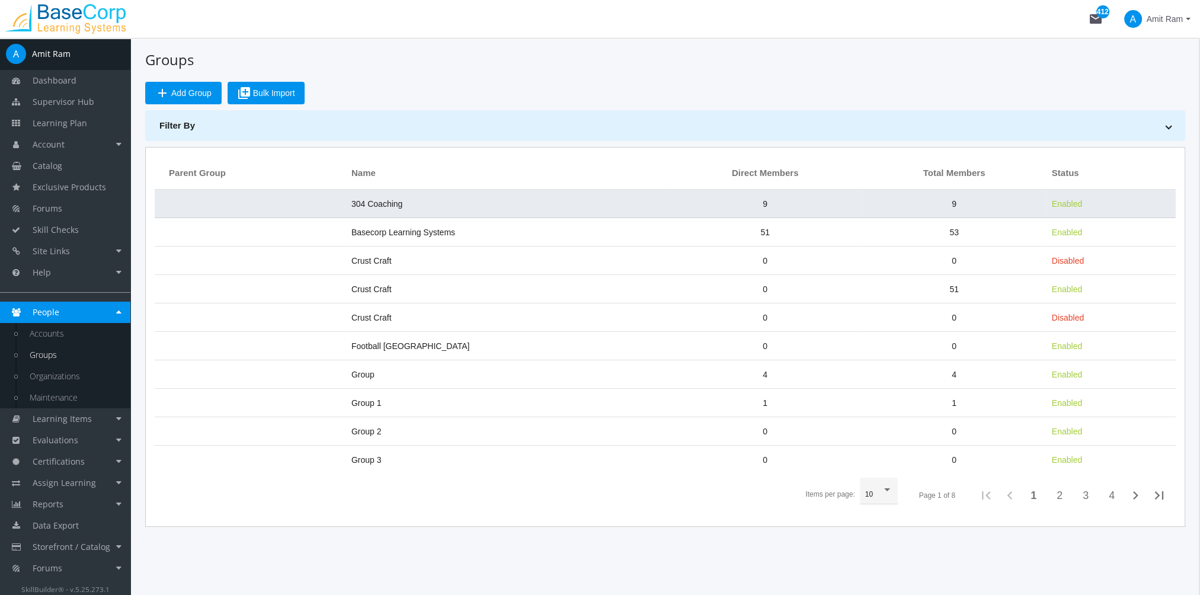
click at [425, 204] on td "304 Coaching" at bounding box center [506, 204] width 322 height 28
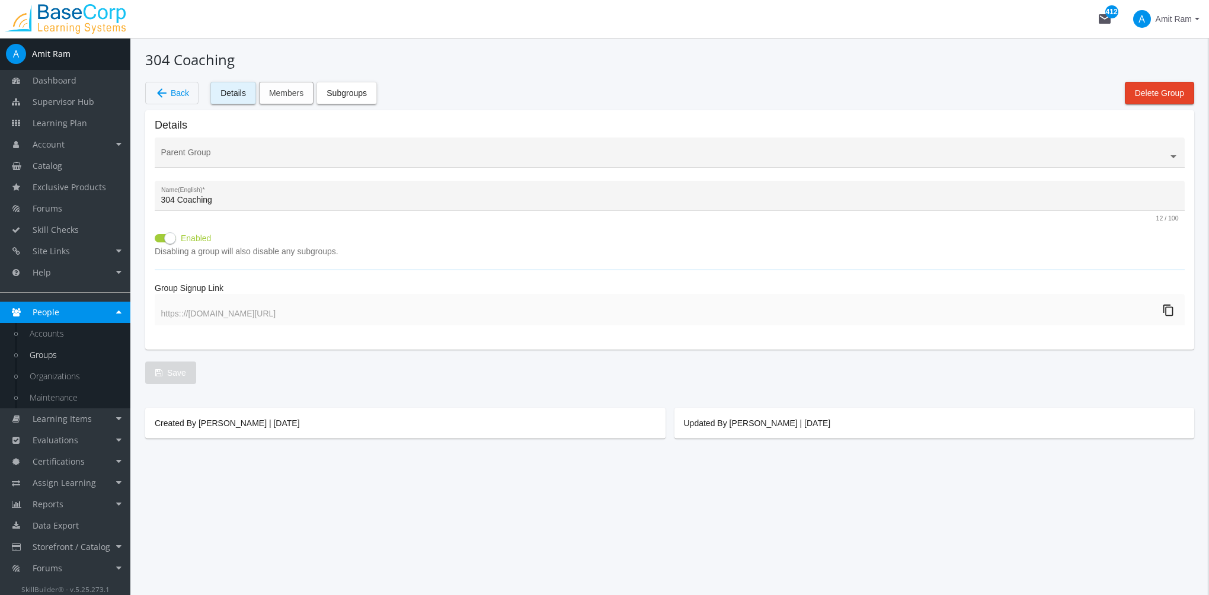
click at [292, 97] on span "Members" at bounding box center [286, 92] width 34 height 21
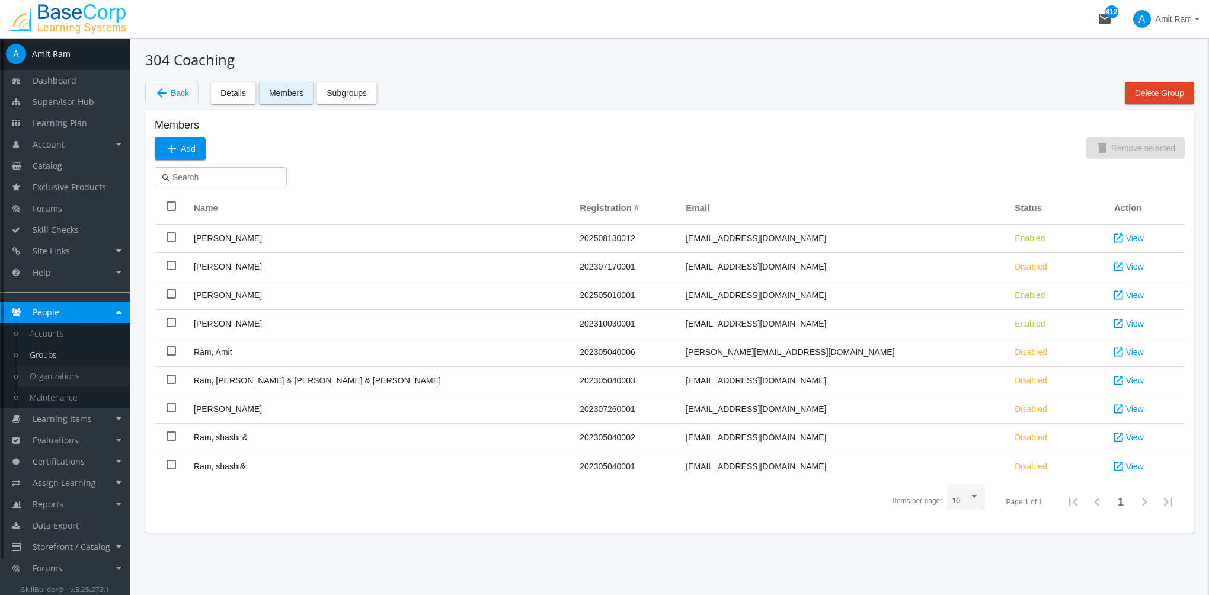
click at [76, 377] on link "Organizations" at bounding box center [74, 376] width 113 height 21
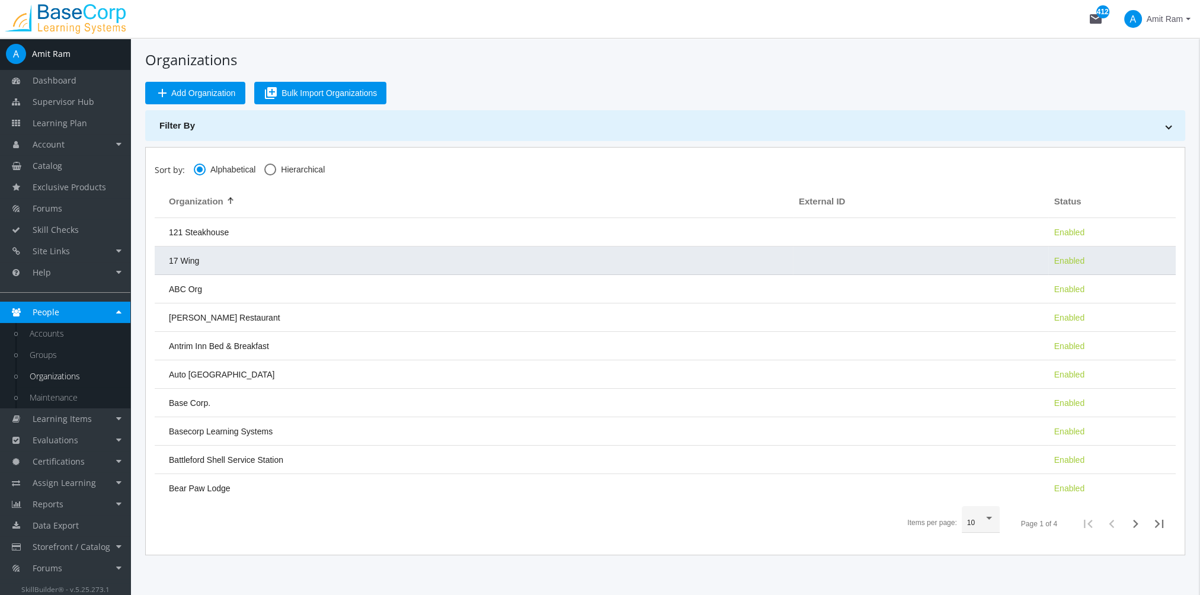
click at [261, 258] on td "17 Wing" at bounding box center [474, 260] width 638 height 28
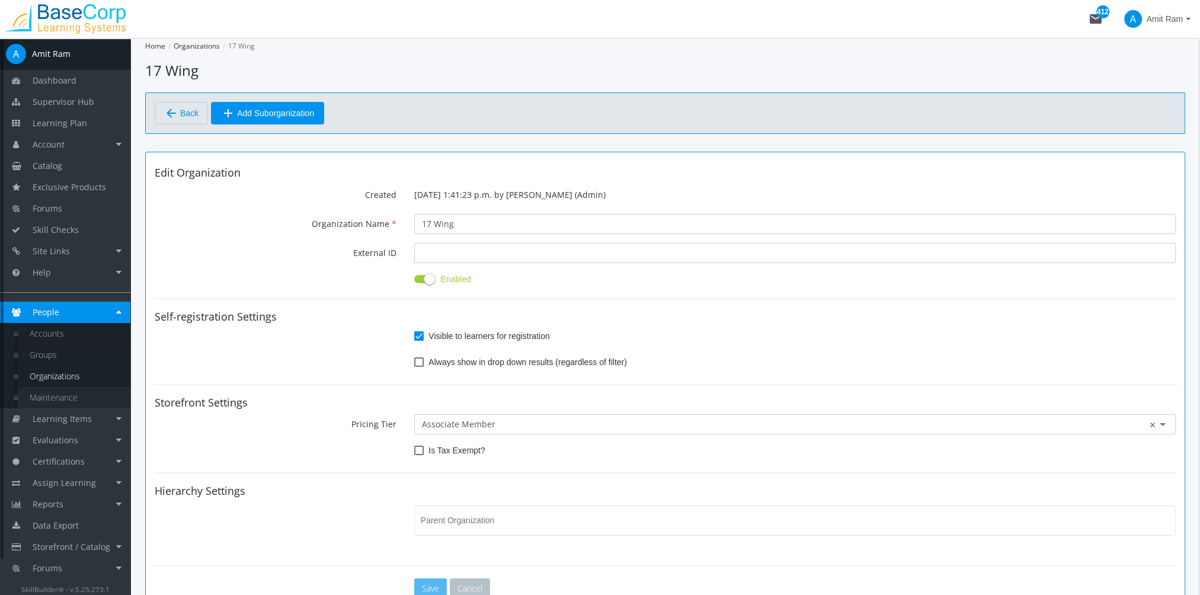
click at [71, 395] on link "Maintenance" at bounding box center [74, 397] width 113 height 21
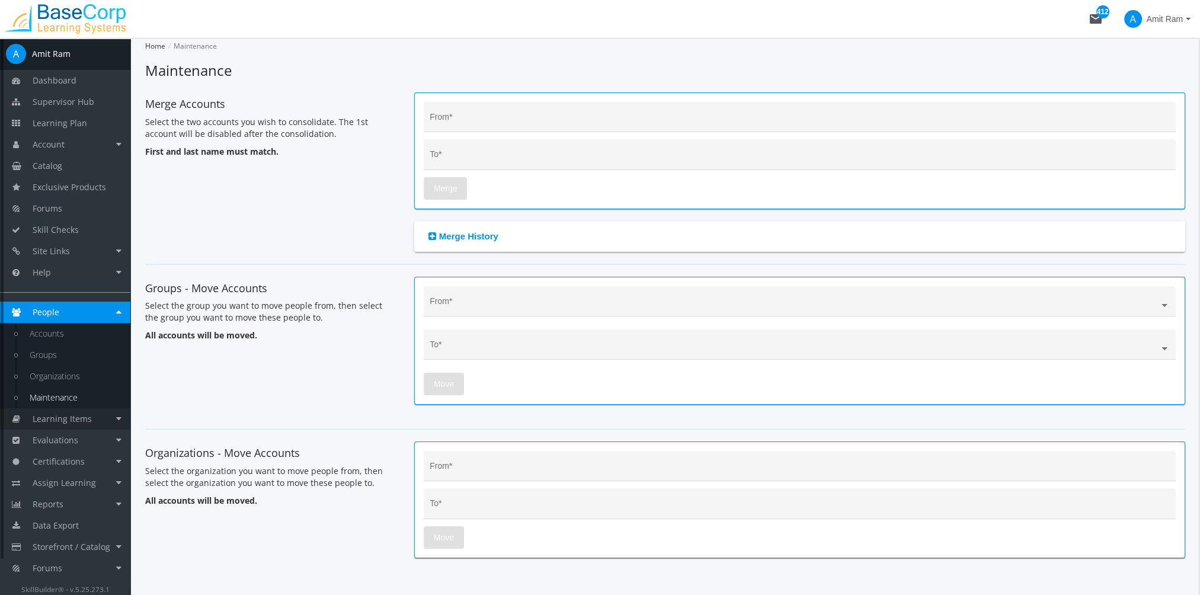
click at [87, 422] on span "Learning Items" at bounding box center [62, 418] width 59 height 11
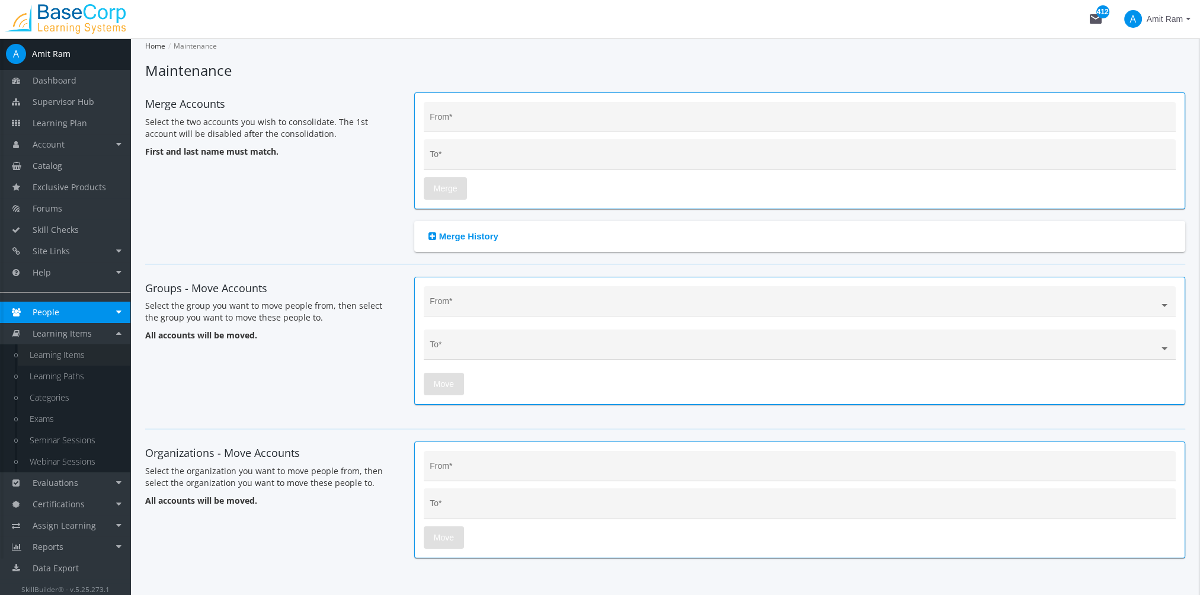
click at [73, 355] on link "Learning Items" at bounding box center [74, 354] width 113 height 21
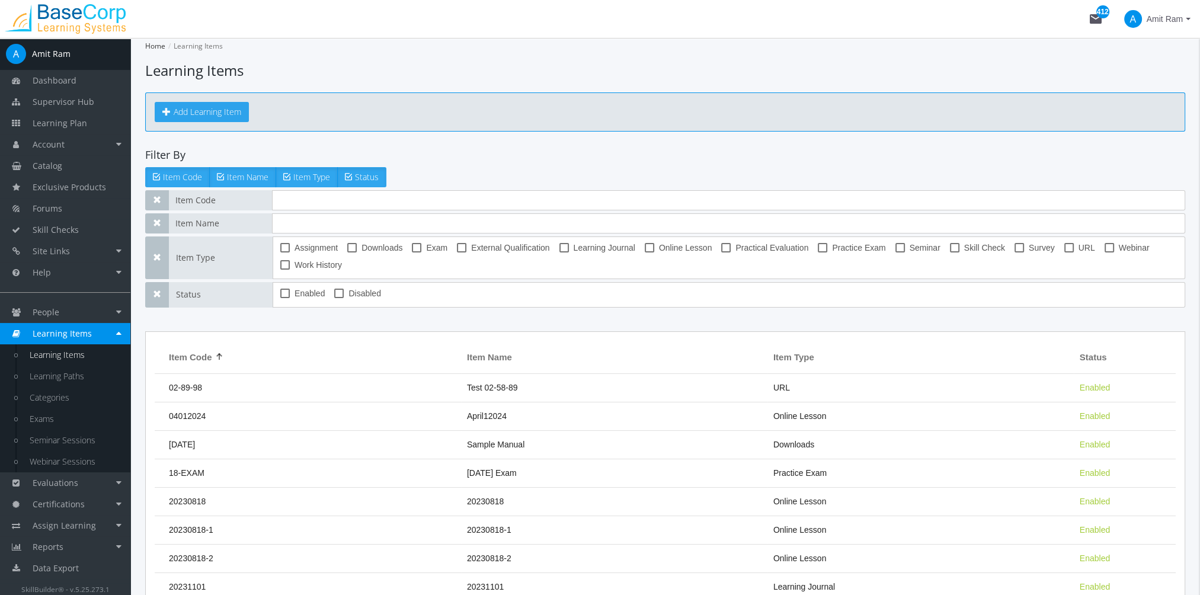
click at [216, 116] on button "Add Learning Item" at bounding box center [202, 112] width 94 height 20
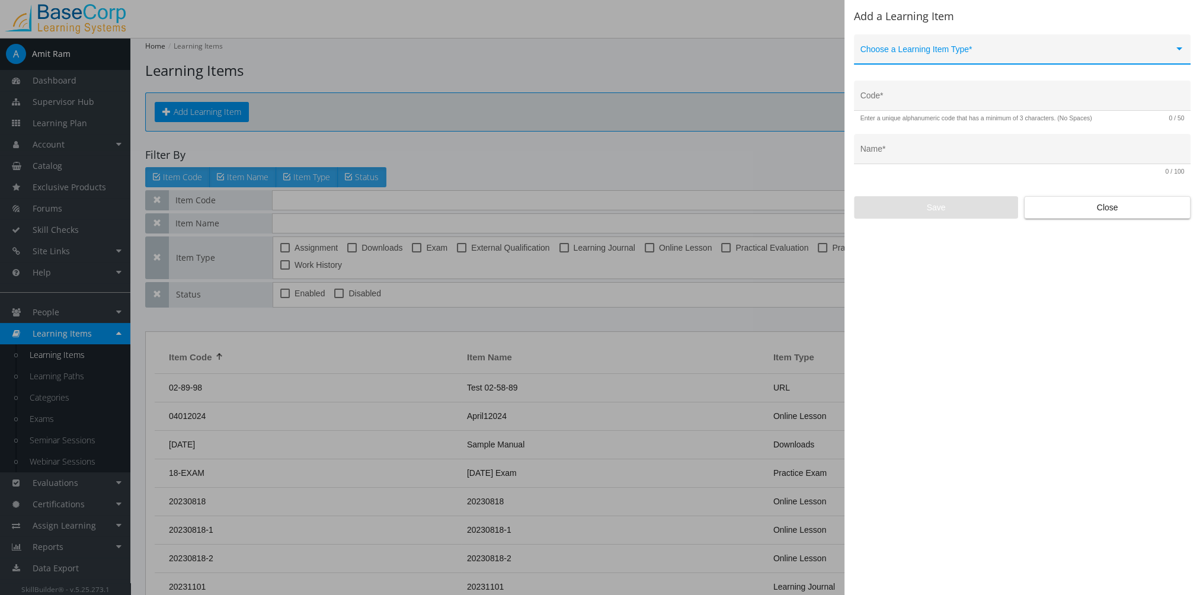
click at [1033, 49] on span at bounding box center [1016, 53] width 313 height 9
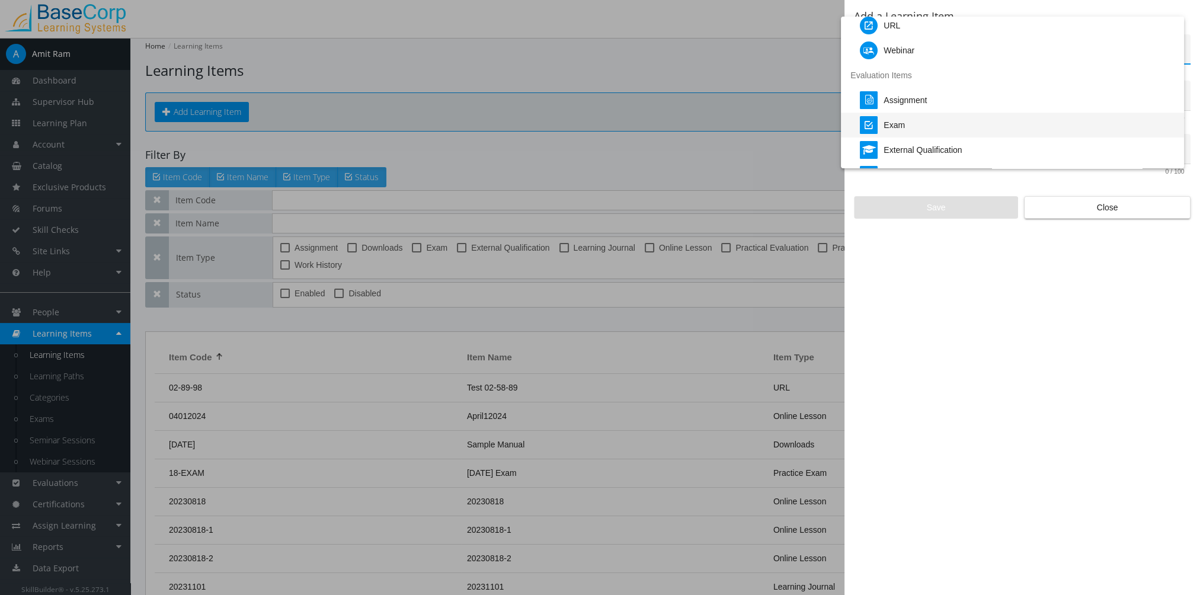
scroll to position [237, 0]
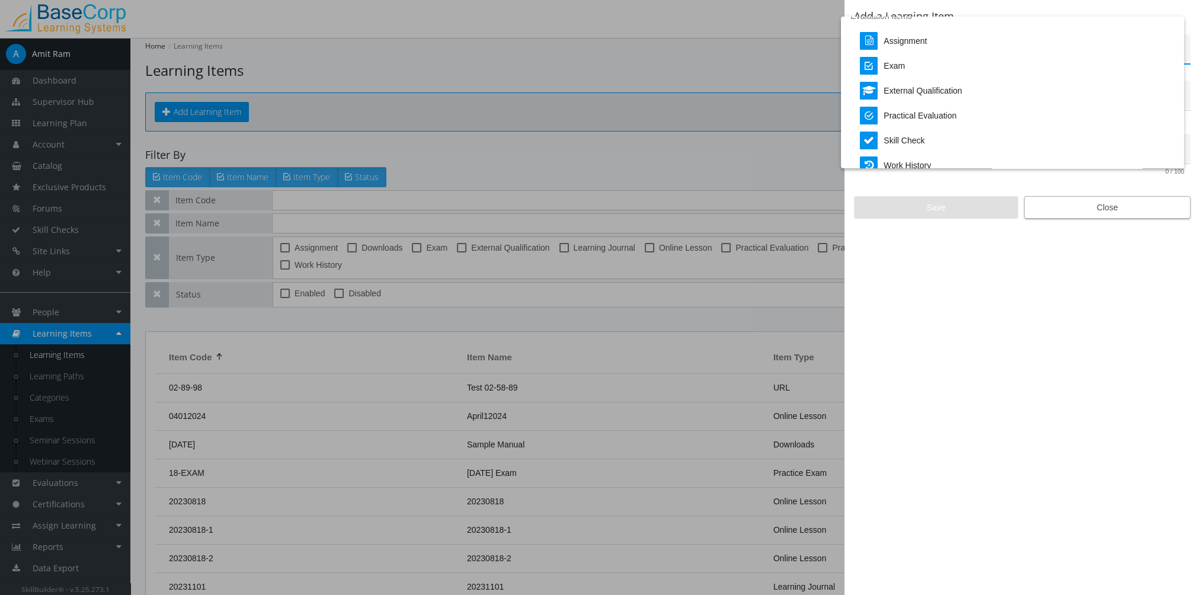
click at [1145, 207] on div at bounding box center [600, 297] width 1200 height 595
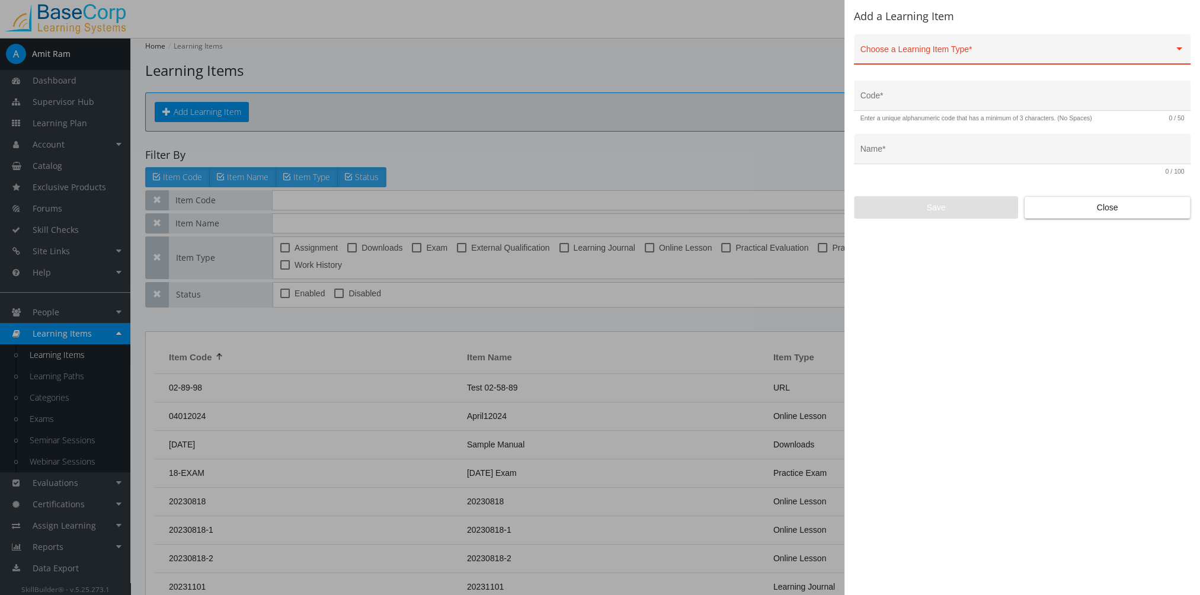
click at [98, 377] on div at bounding box center [600, 297] width 1200 height 595
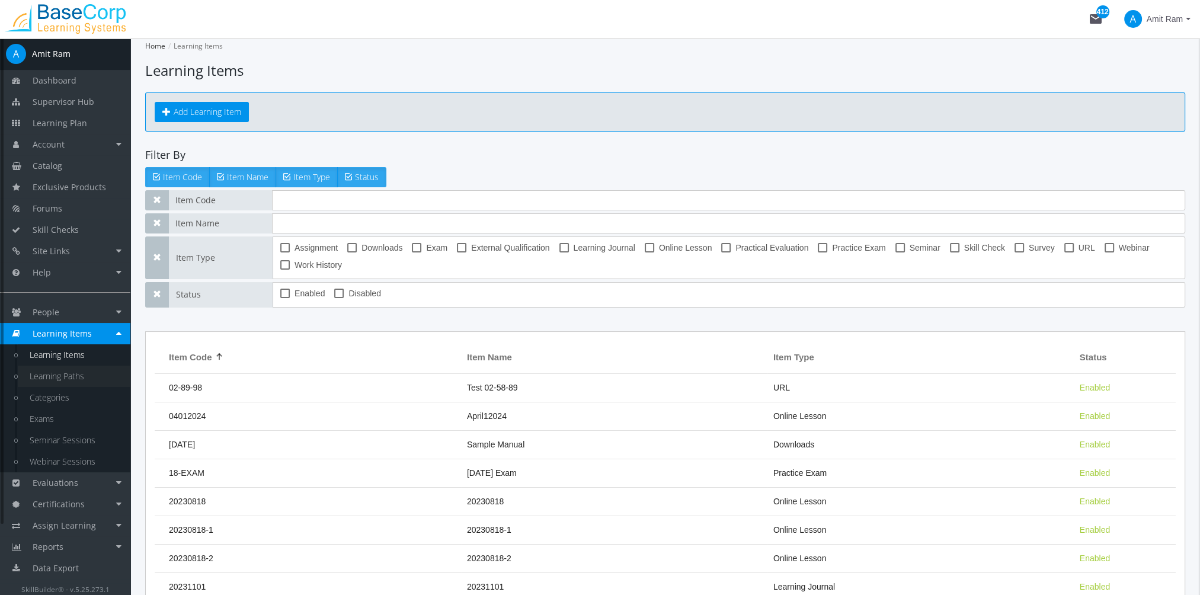
click at [90, 374] on link "Learning Paths" at bounding box center [74, 376] width 113 height 21
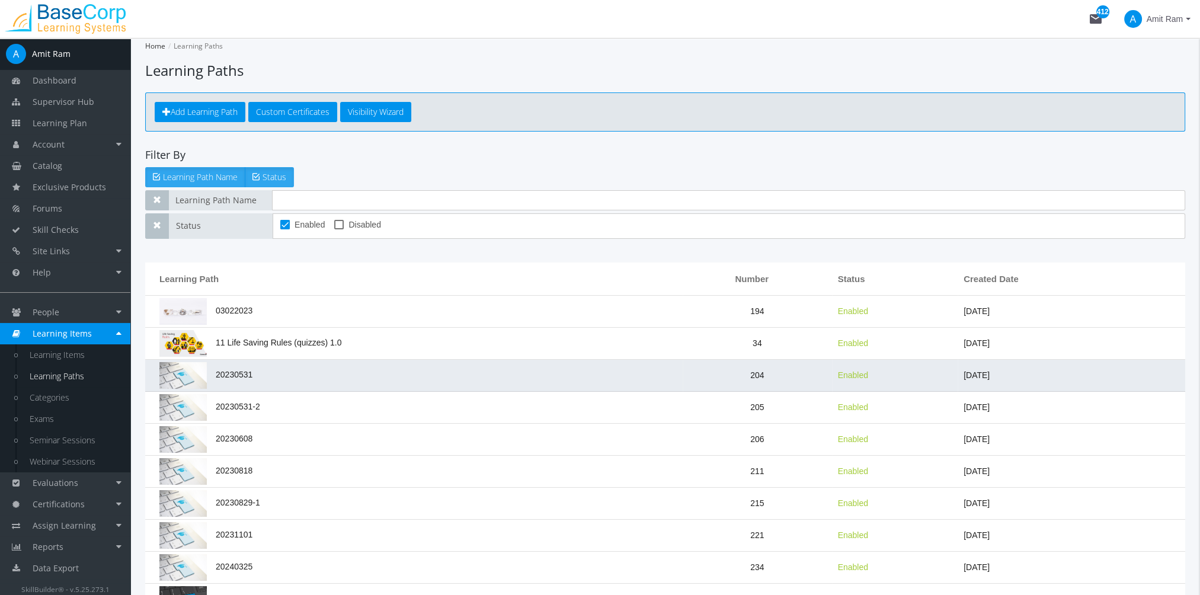
click at [277, 387] on td "20230531" at bounding box center [413, 376] width 537 height 32
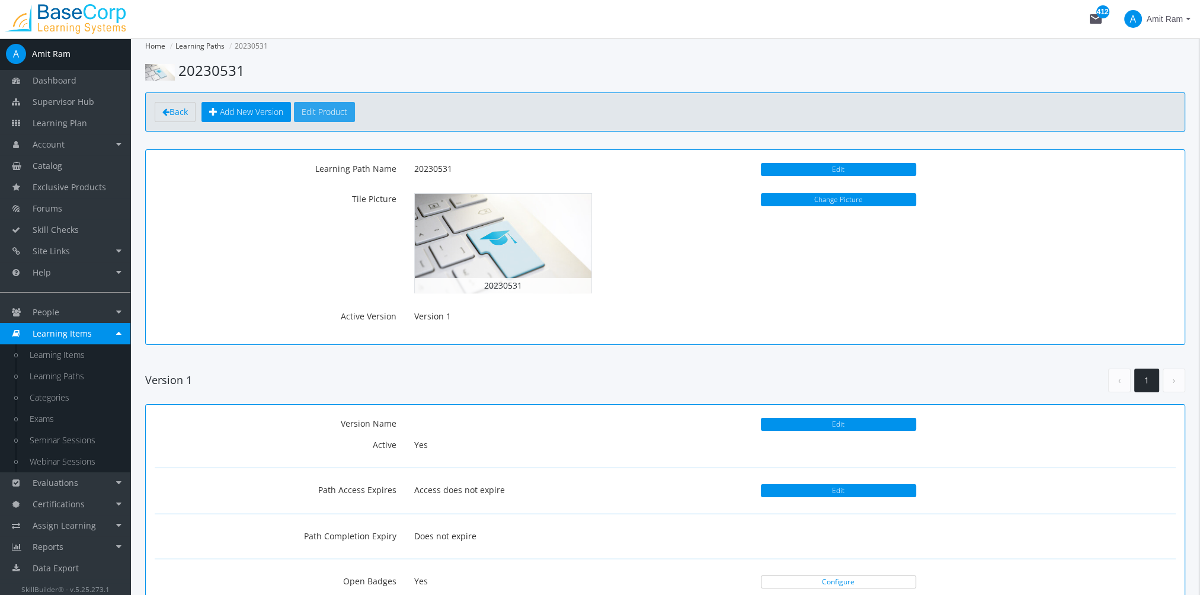
click at [343, 110] on button "Edit Product" at bounding box center [324, 112] width 61 height 20
